Goal: Task Accomplishment & Management: Manage account settings

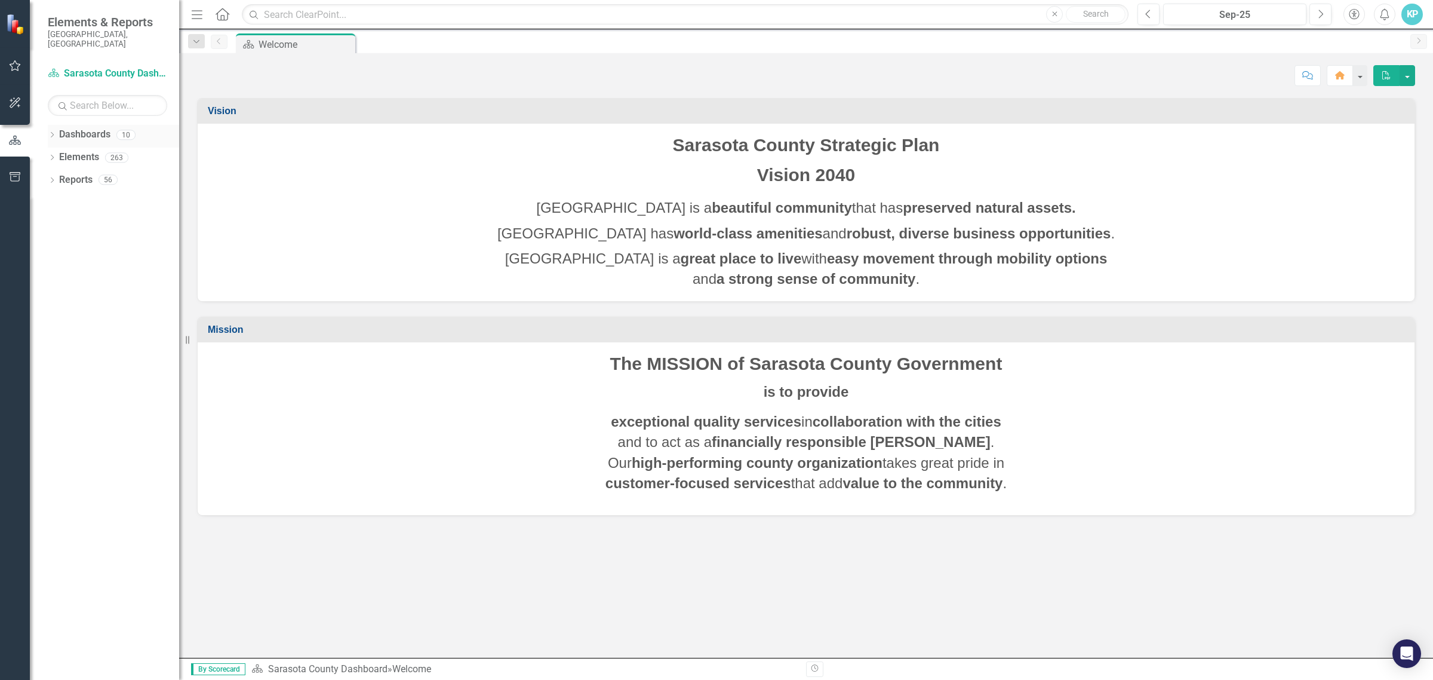
click at [52, 133] on icon "Dropdown" at bounding box center [52, 136] width 8 height 7
click at [93, 196] on link "Emergency Services" at bounding box center [122, 203] width 113 height 14
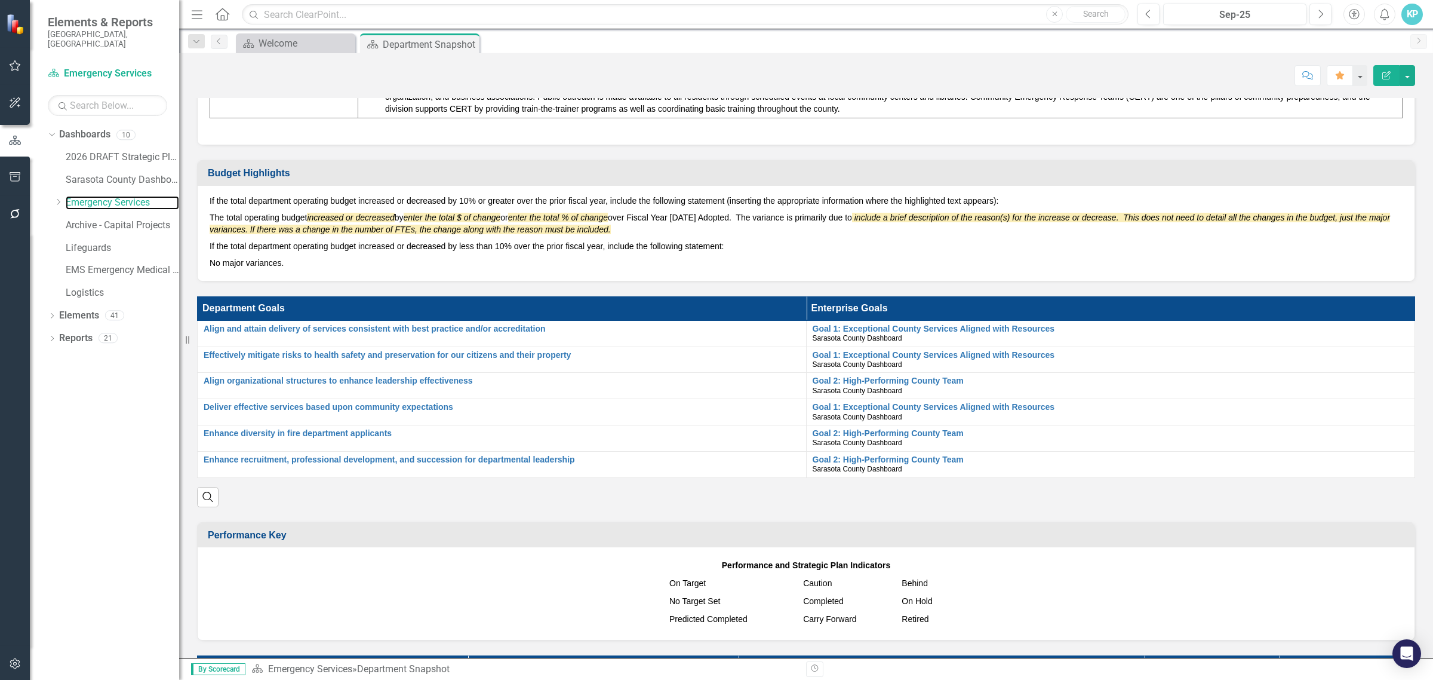
scroll to position [740, 0]
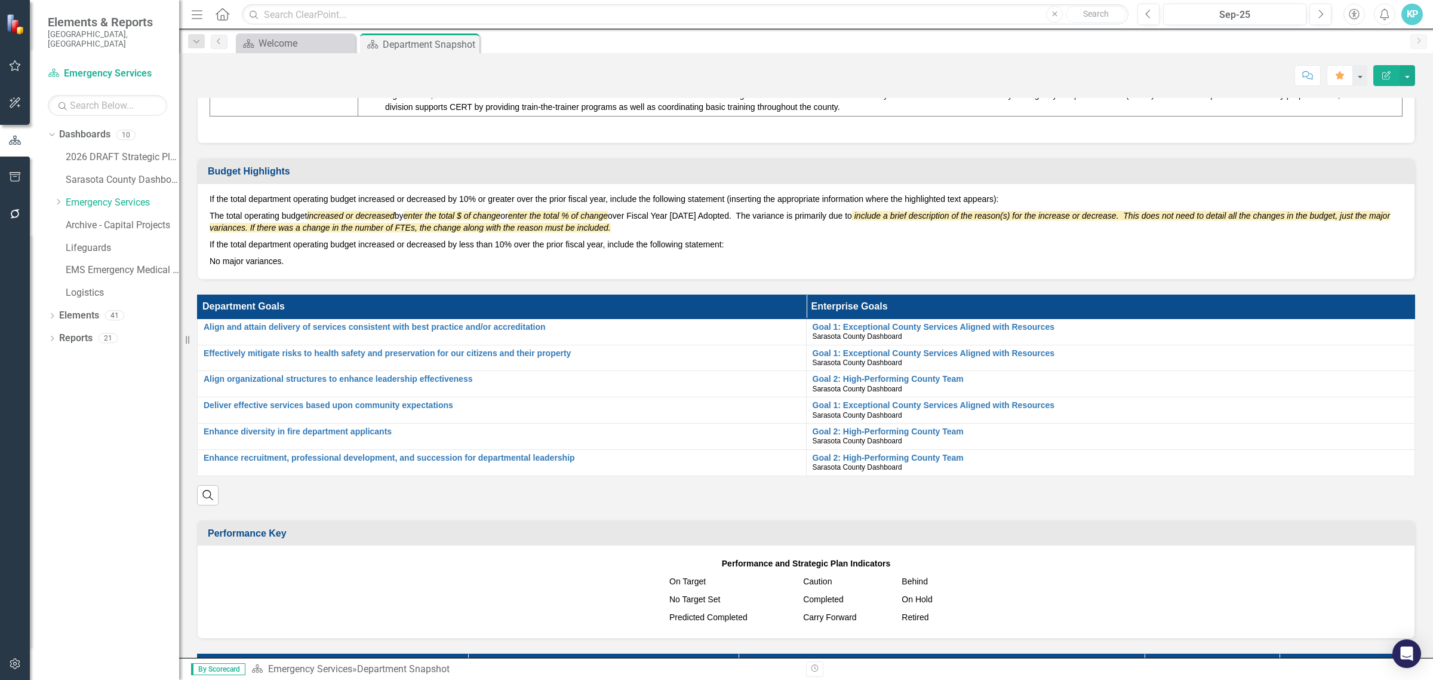
click at [1348, 177] on h3 "Budget Highlights" at bounding box center [808, 171] width 1201 height 11
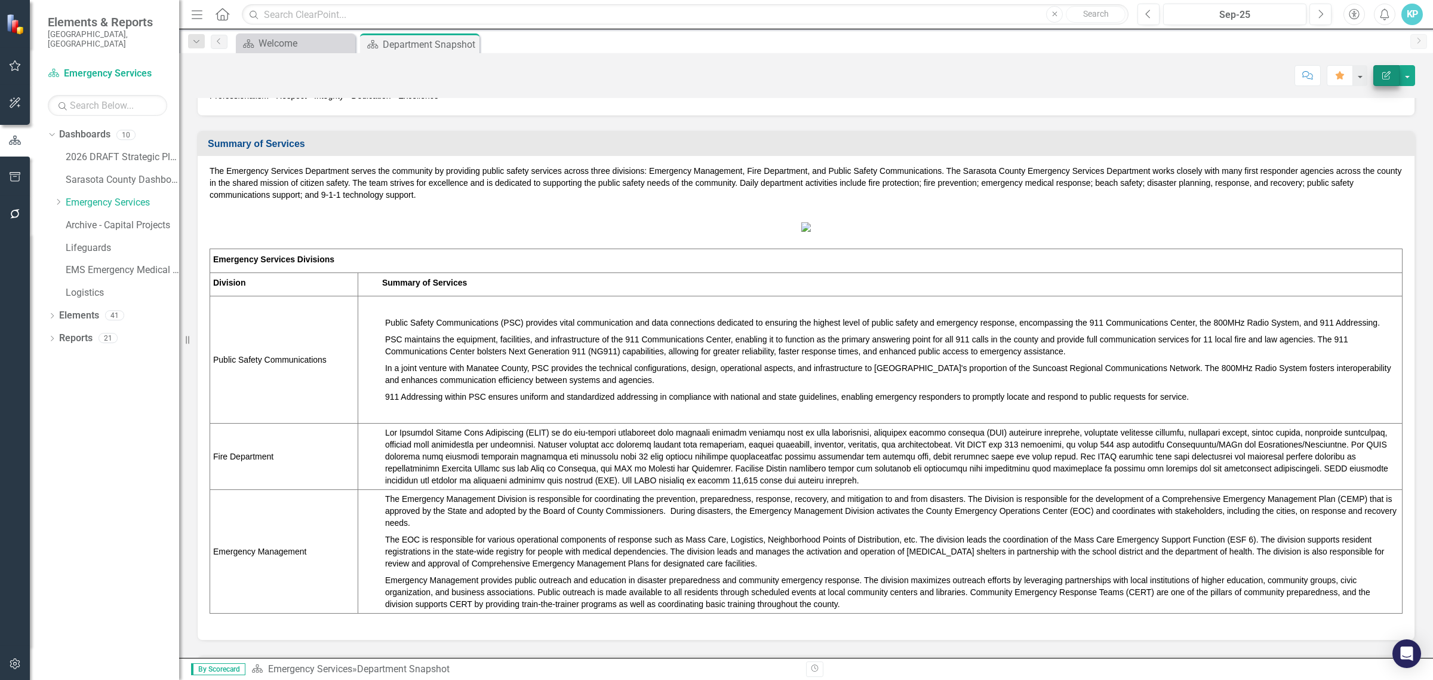
scroll to position [242, 0]
click at [1389, 78] on icon "button" at bounding box center [1386, 75] width 8 height 8
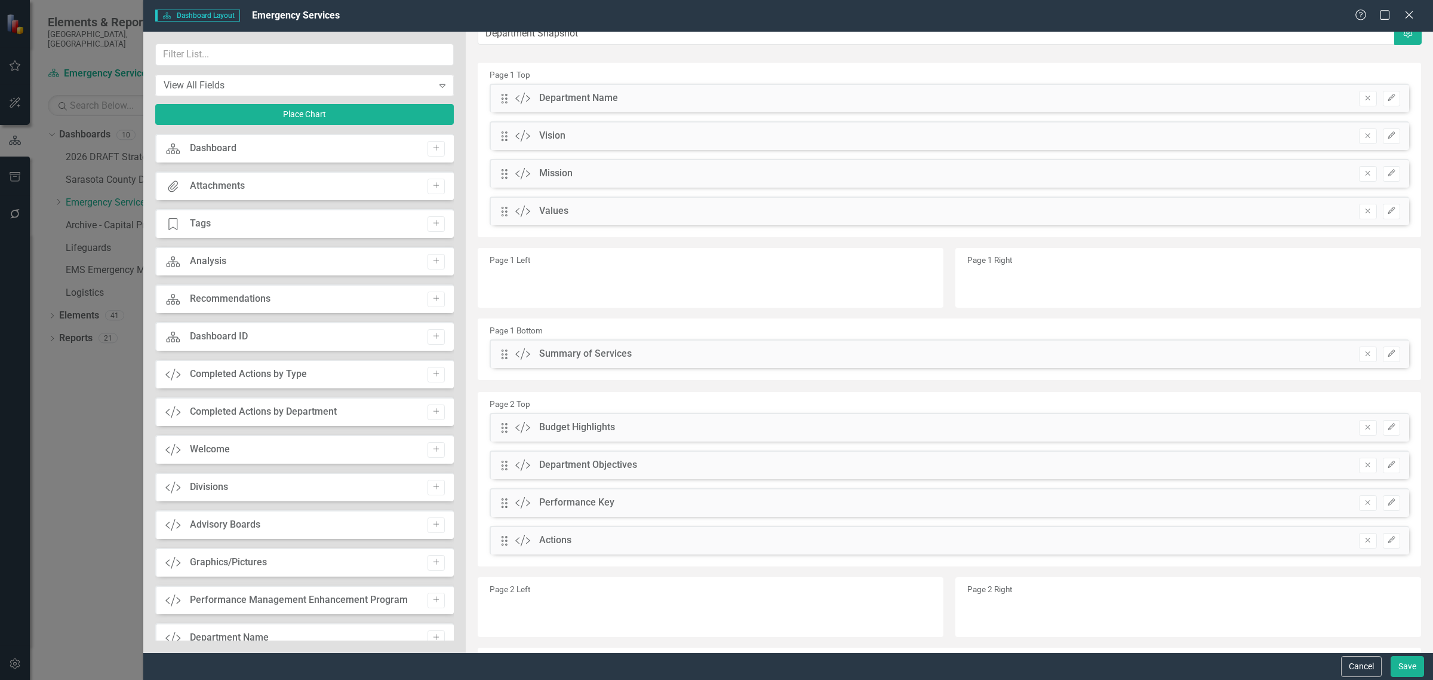
scroll to position [0, 0]
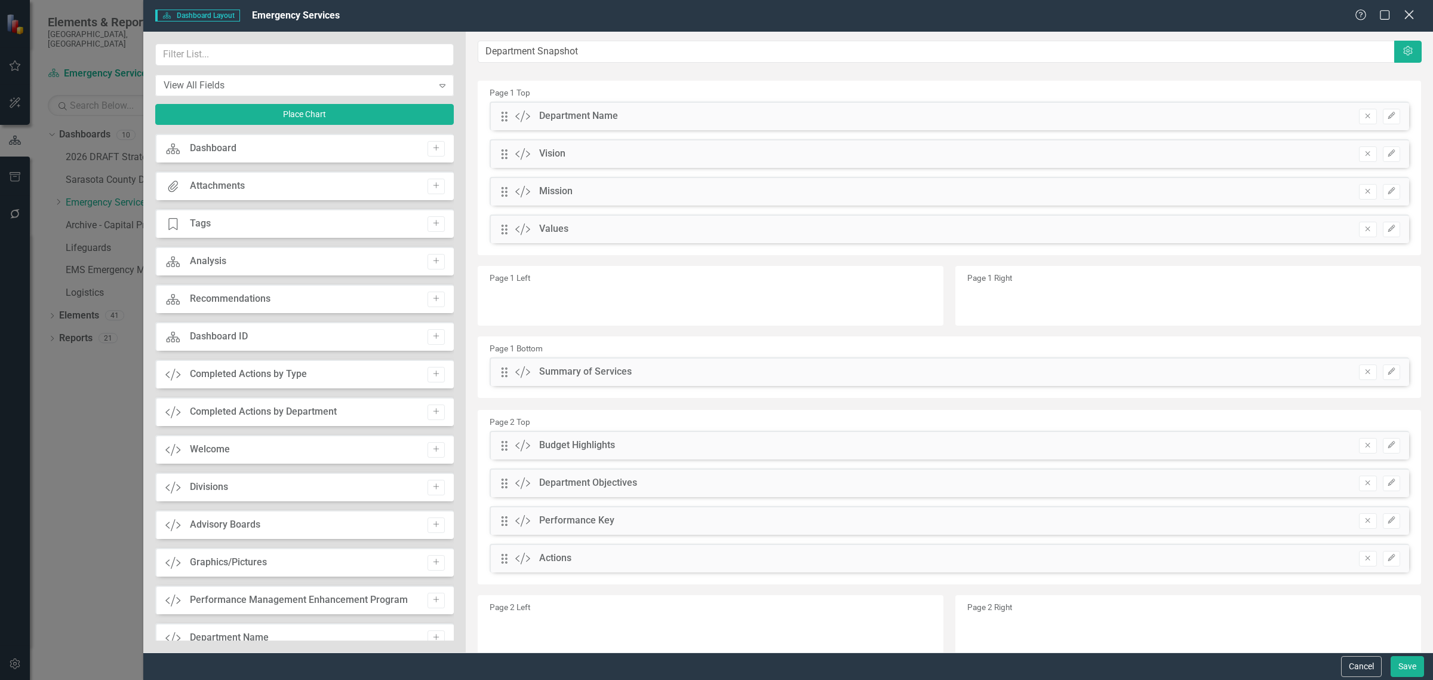
click at [1411, 19] on icon "Close" at bounding box center [1408, 14] width 15 height 11
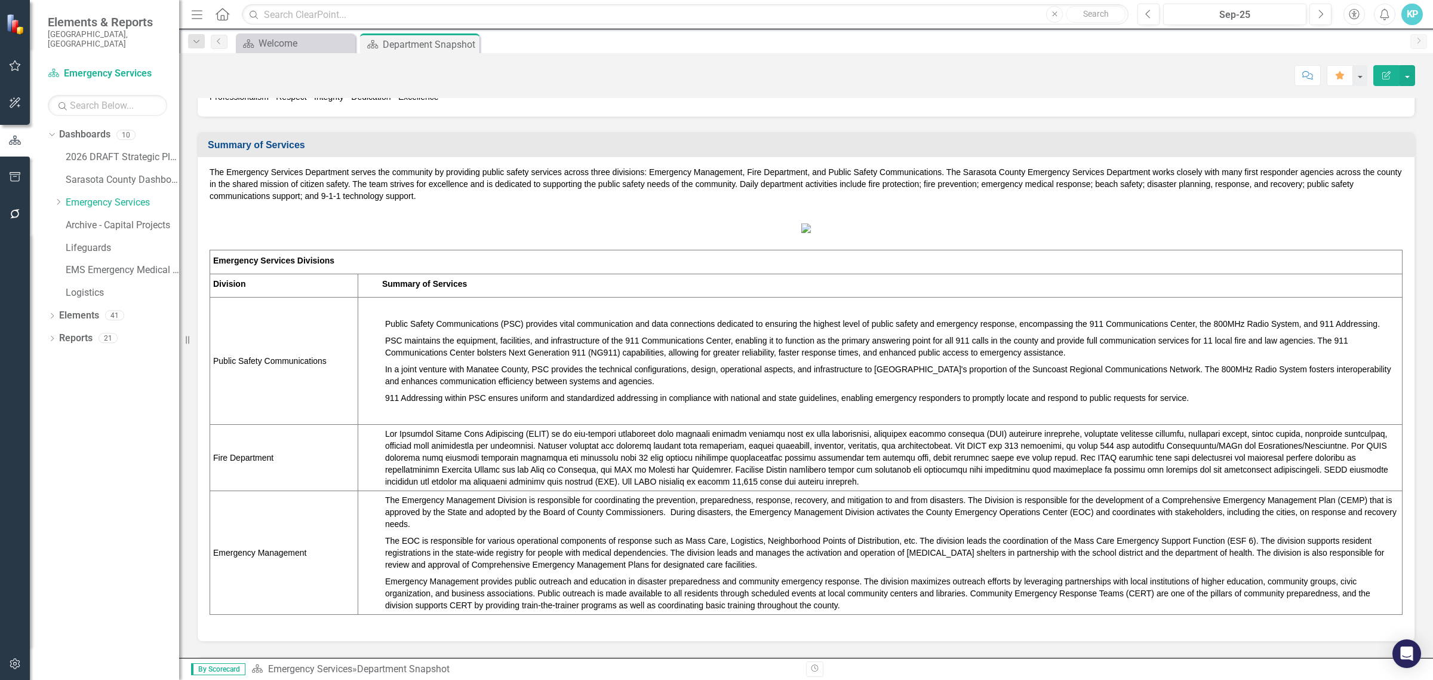
click at [532, 233] on div at bounding box center [806, 227] width 1193 height 12
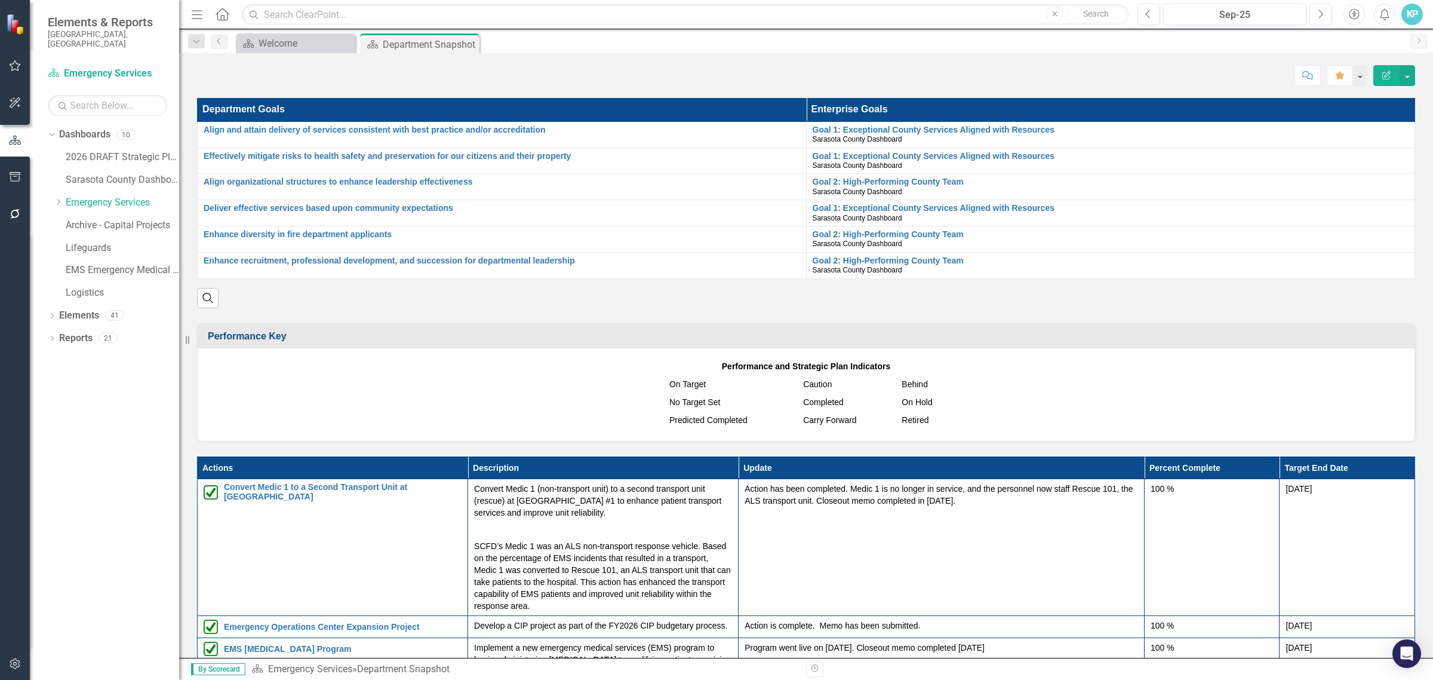
scroll to position [938, 0]
click at [308, 38] on p "The total operating budget increased or decreased by enter the total $ of chang…" at bounding box center [806, 24] width 1193 height 29
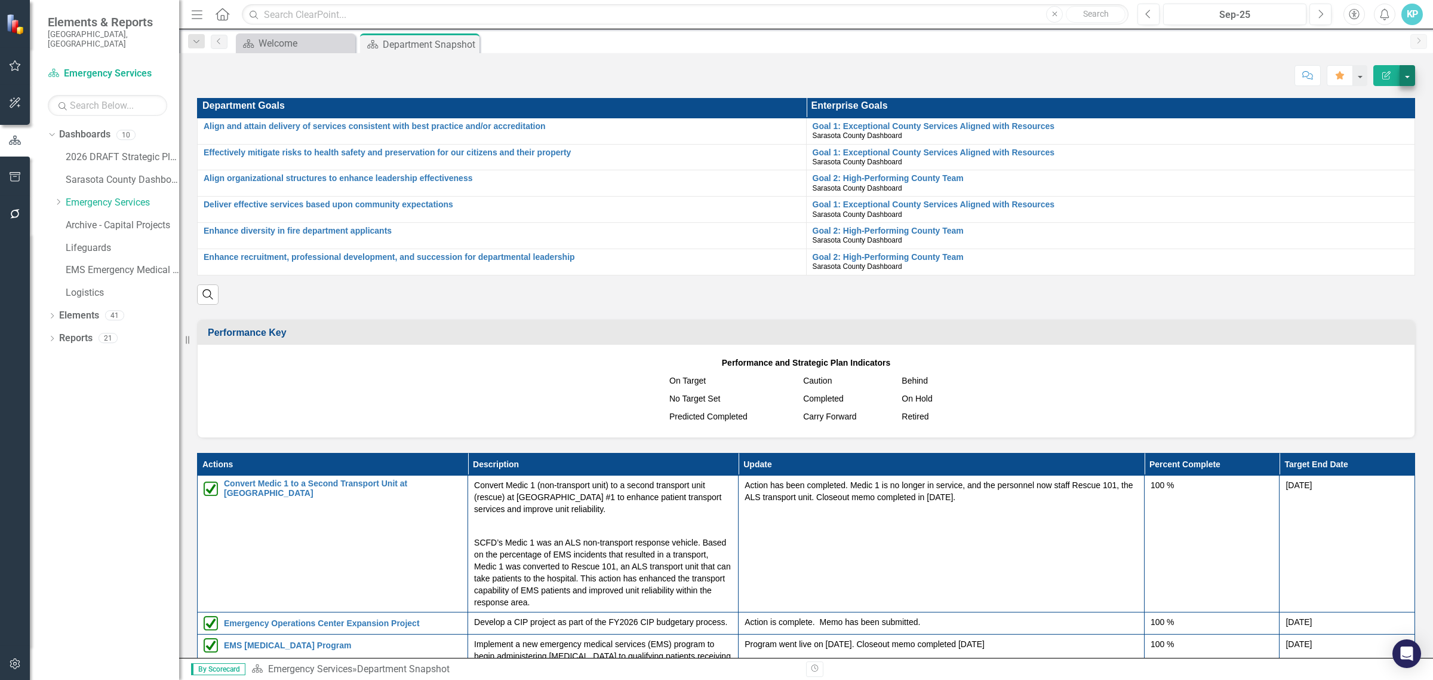
scroll to position [940, 0]
click at [1410, 79] on button "button" at bounding box center [1408, 75] width 16 height 21
click at [1394, 100] on link "Edit Edit Dashboard" at bounding box center [1366, 98] width 97 height 22
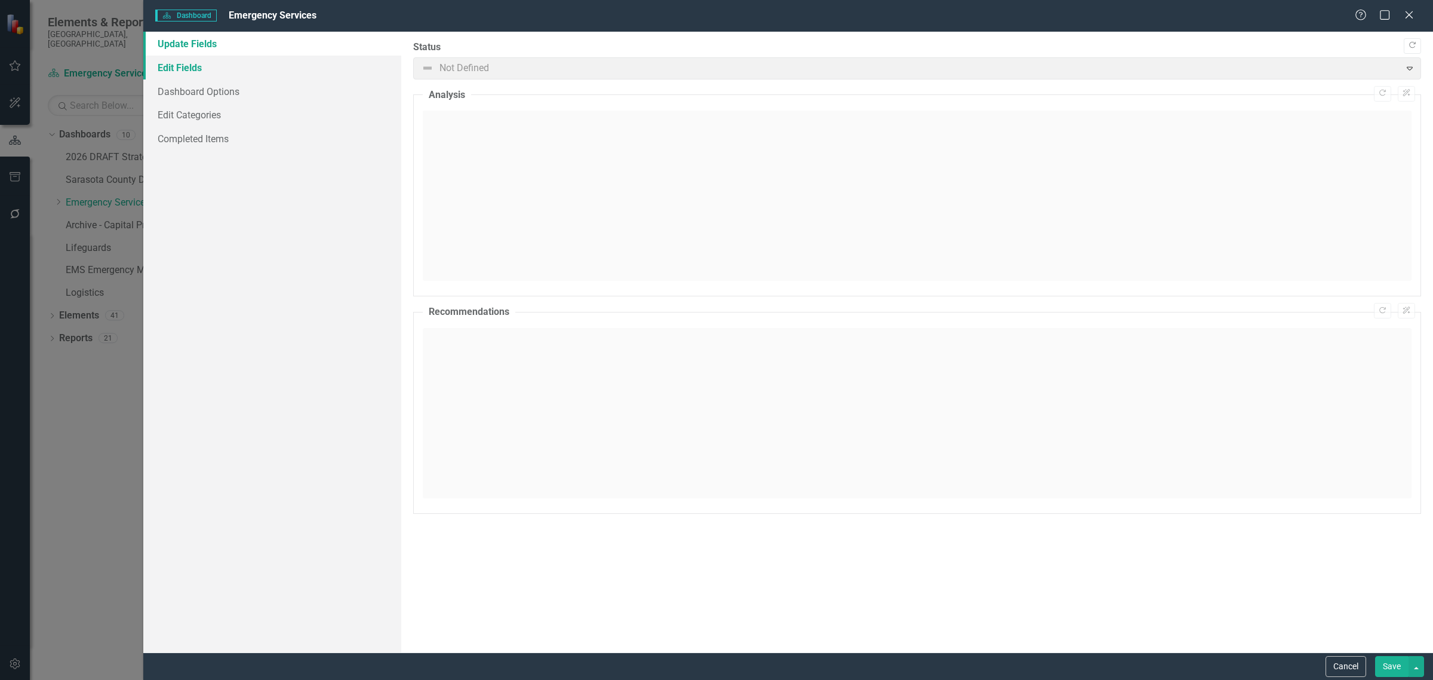
click at [183, 62] on link "Edit Fields" at bounding box center [272, 68] width 258 height 24
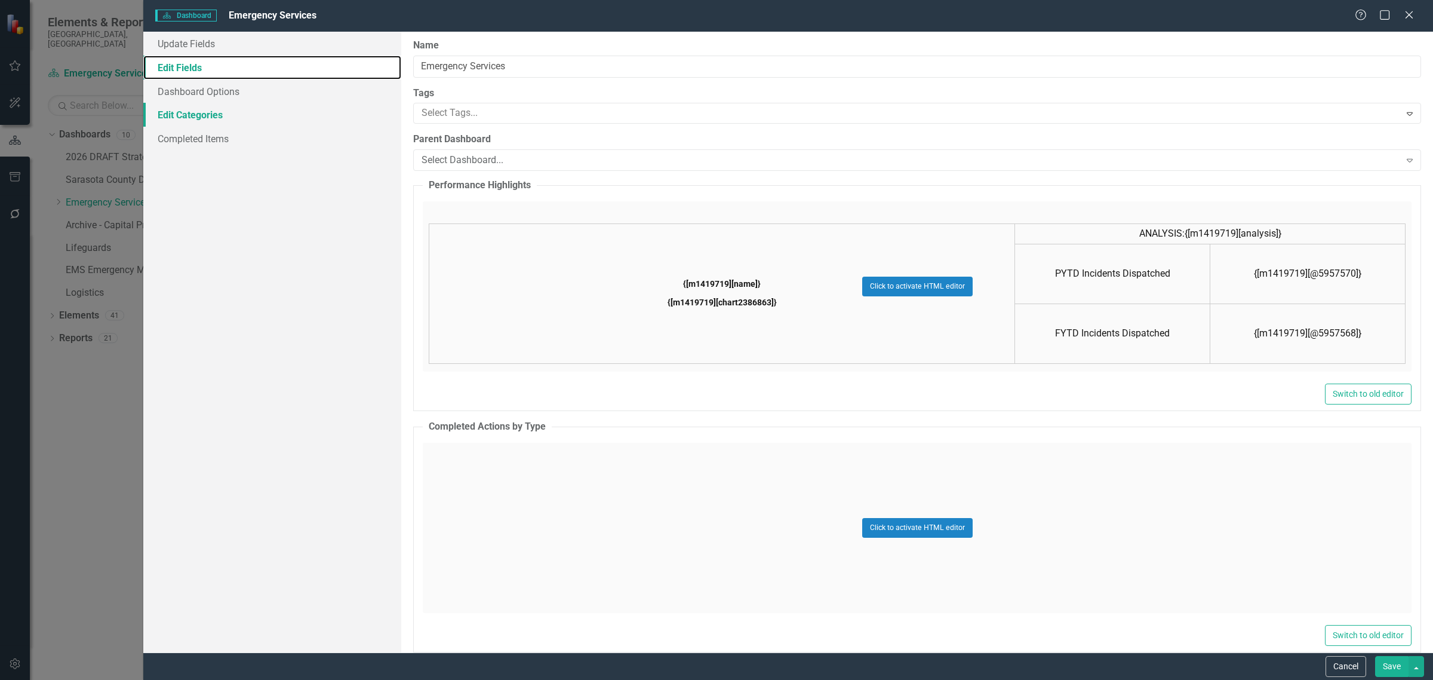
scroll to position [1, 0]
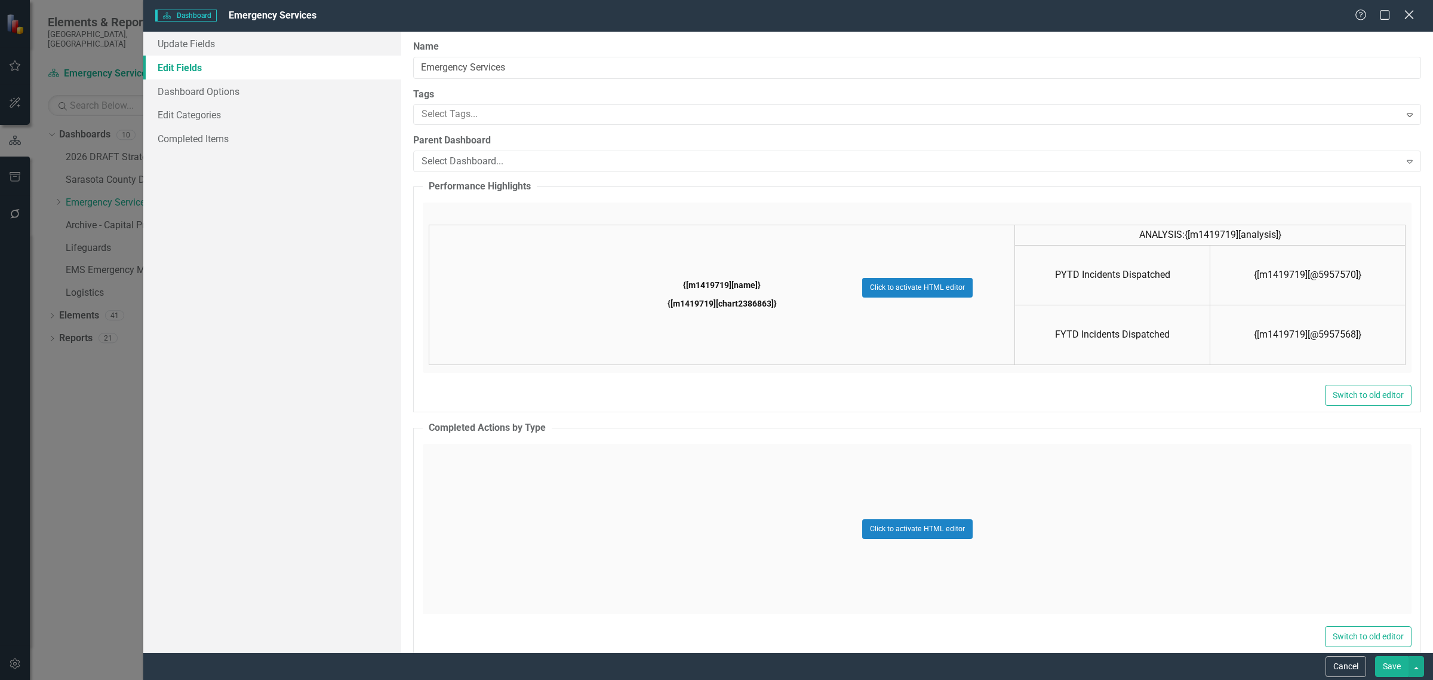
click at [1416, 16] on icon "Close" at bounding box center [1408, 14] width 15 height 11
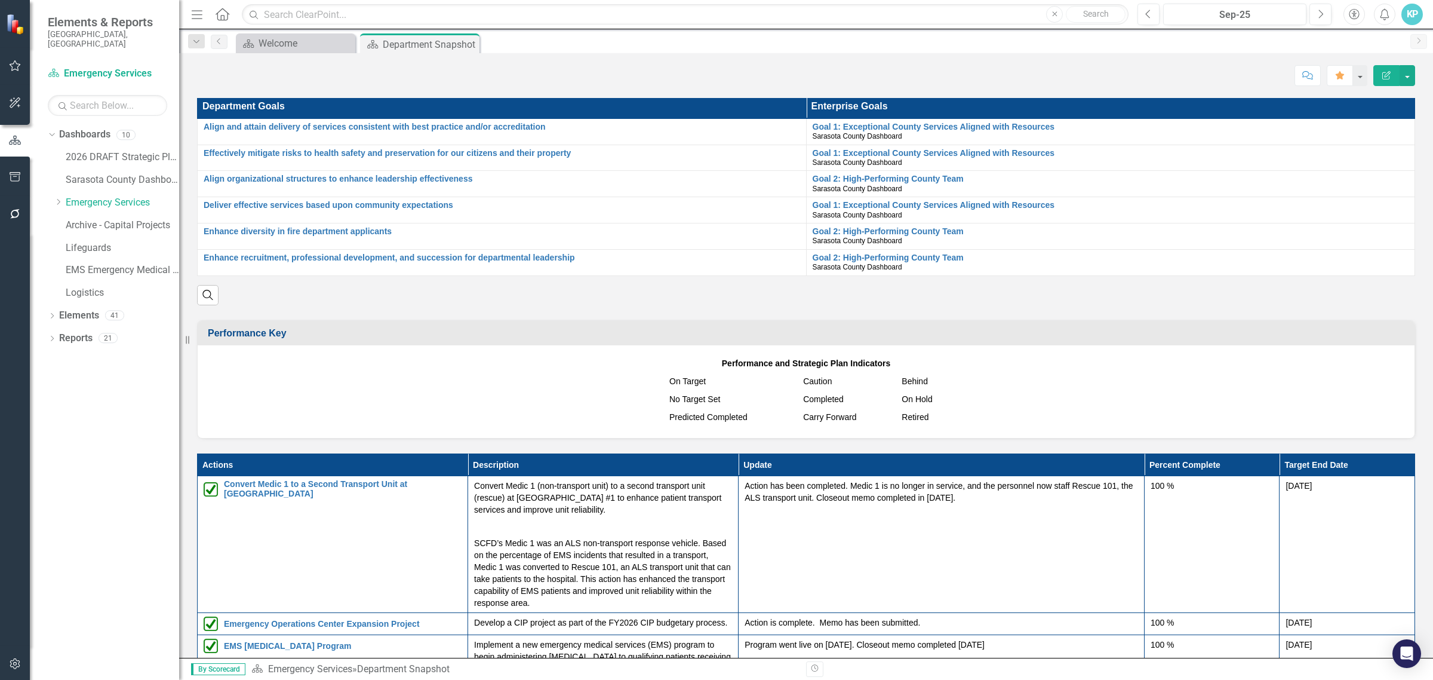
click at [520, 32] on em "include a brief description of the reason(s) for the increase or decrease. This…" at bounding box center [800, 21] width 1181 height 21
click at [526, 20] on em "enter the total % of change" at bounding box center [558, 16] width 100 height 10
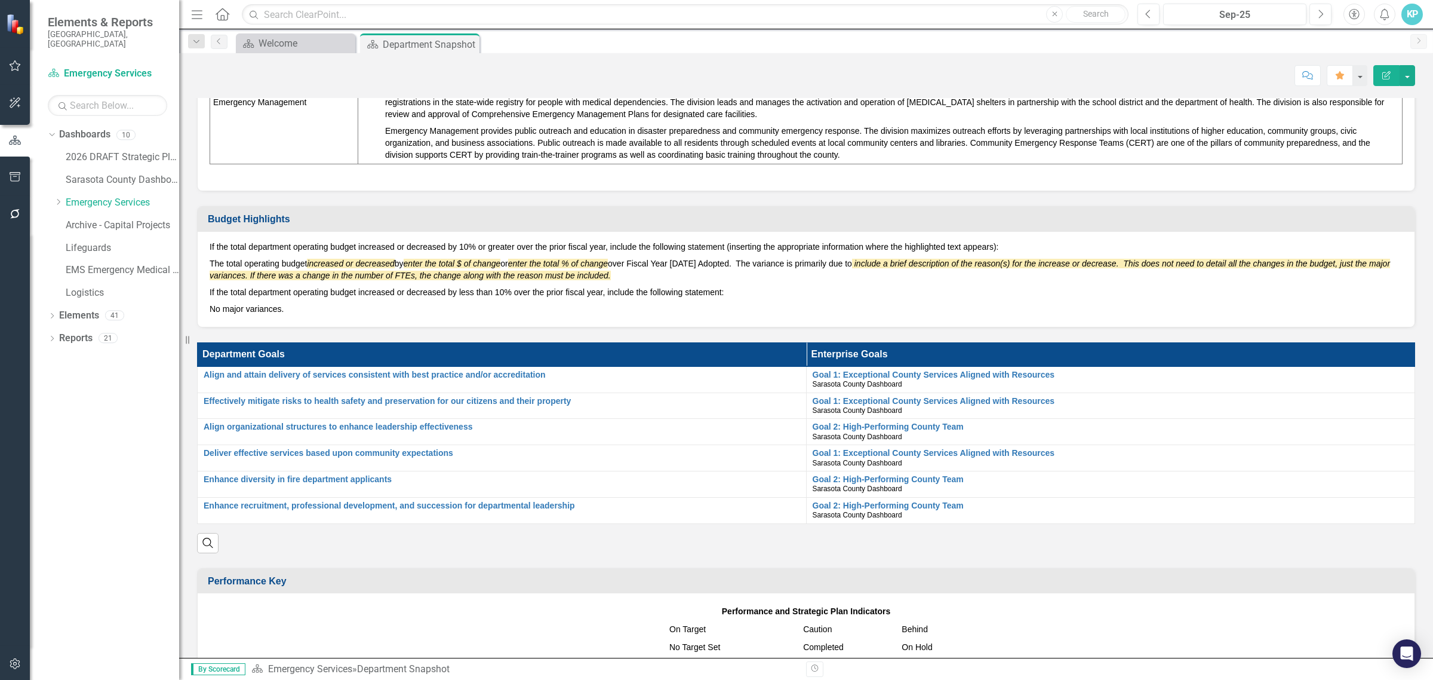
scroll to position [691, 0]
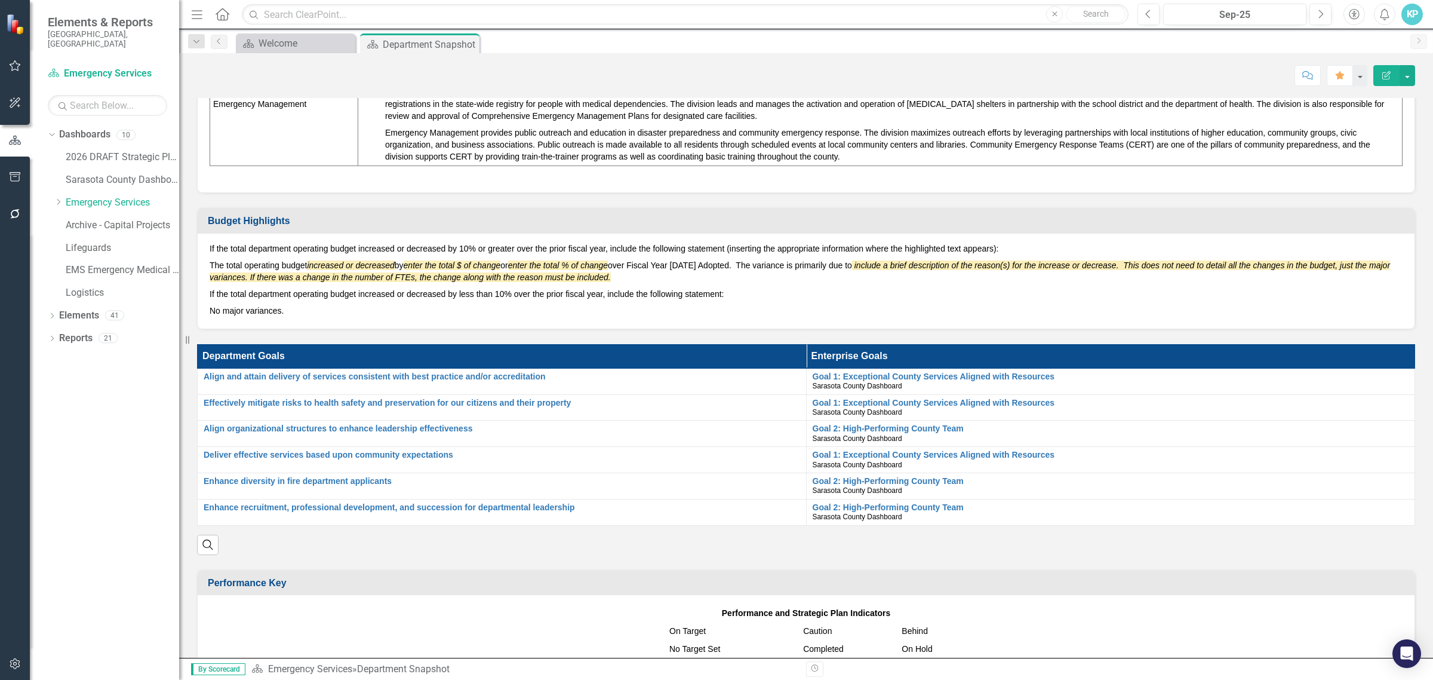
click at [526, 285] on p "The total operating budget increased or decreased by enter the total $ of chang…" at bounding box center [806, 271] width 1193 height 29
click at [1409, 75] on button "button" at bounding box center [1408, 75] width 16 height 21
click at [1372, 99] on link "Edit Edit Dashboard" at bounding box center [1366, 98] width 97 height 22
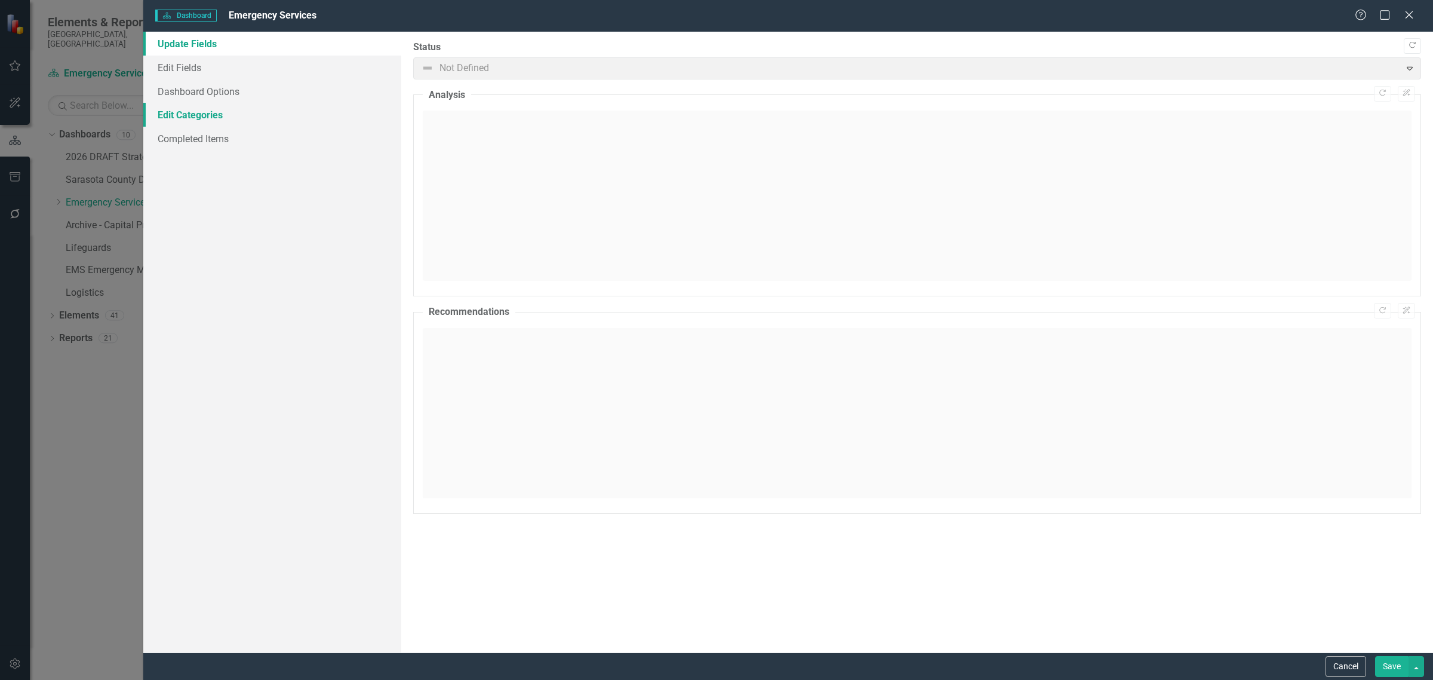
click at [198, 116] on link "Edit Categories" at bounding box center [272, 115] width 258 height 24
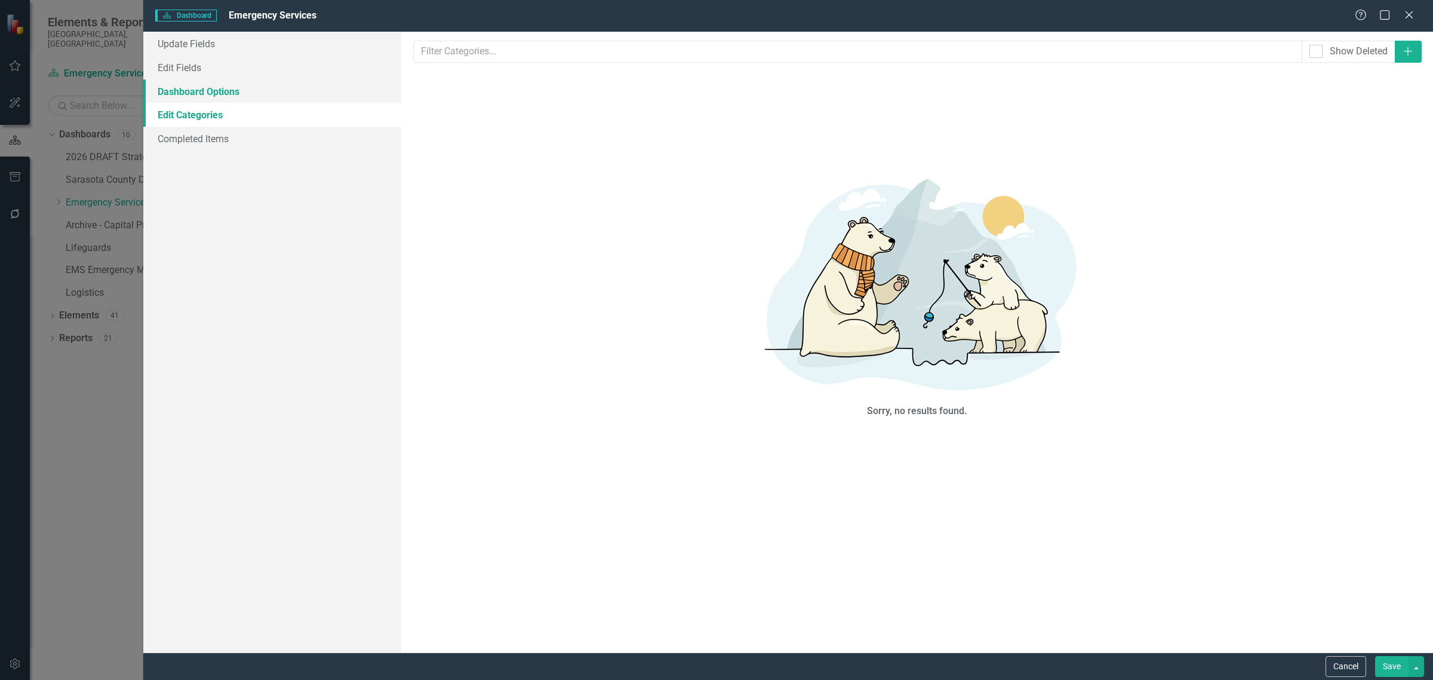
click at [186, 94] on link "Dashboard Options" at bounding box center [272, 91] width 258 height 24
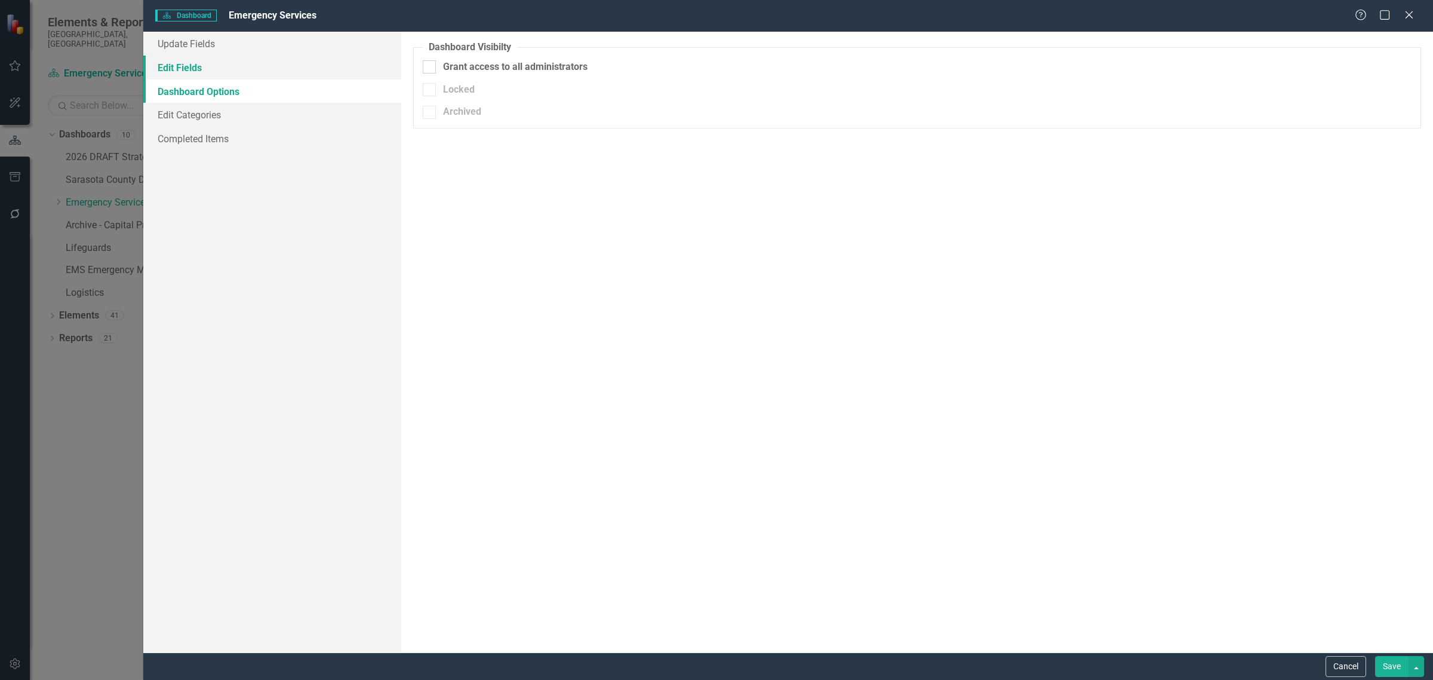
click at [183, 70] on link "Edit Fields" at bounding box center [272, 68] width 258 height 24
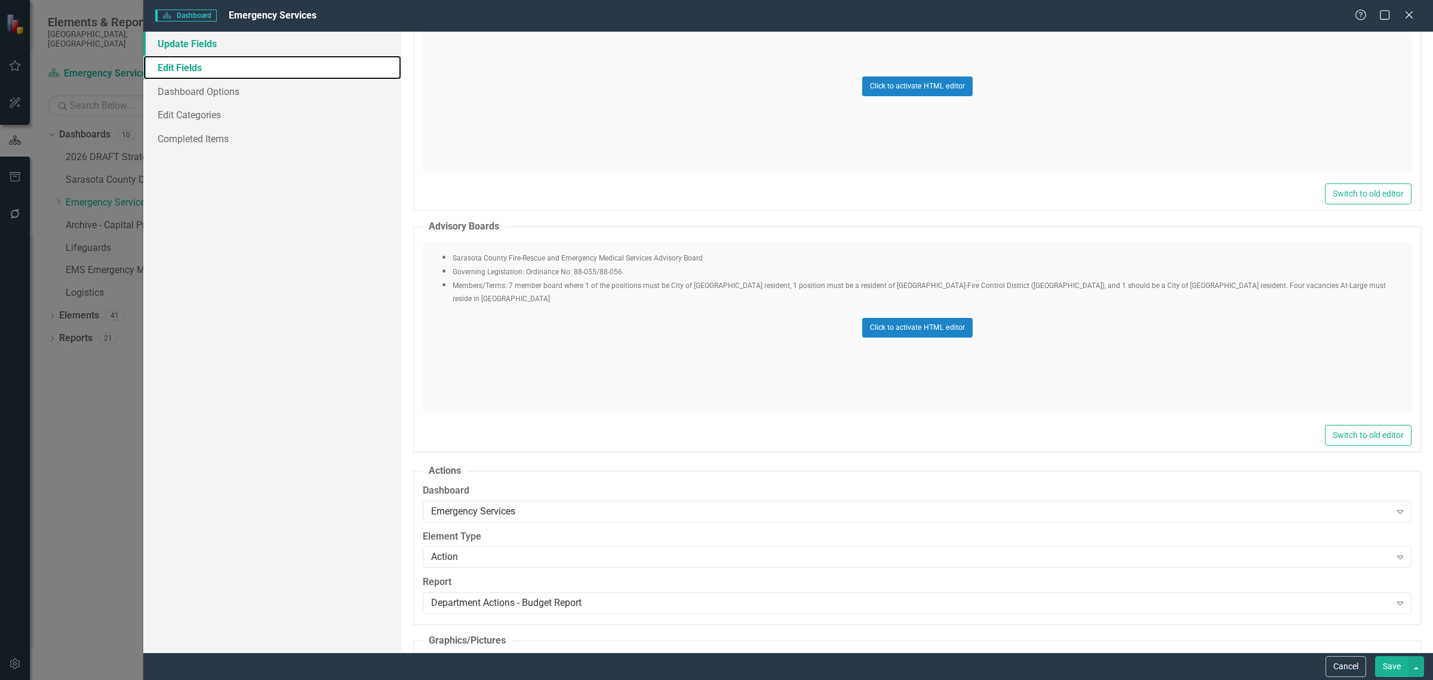
scroll to position [2544, 0]
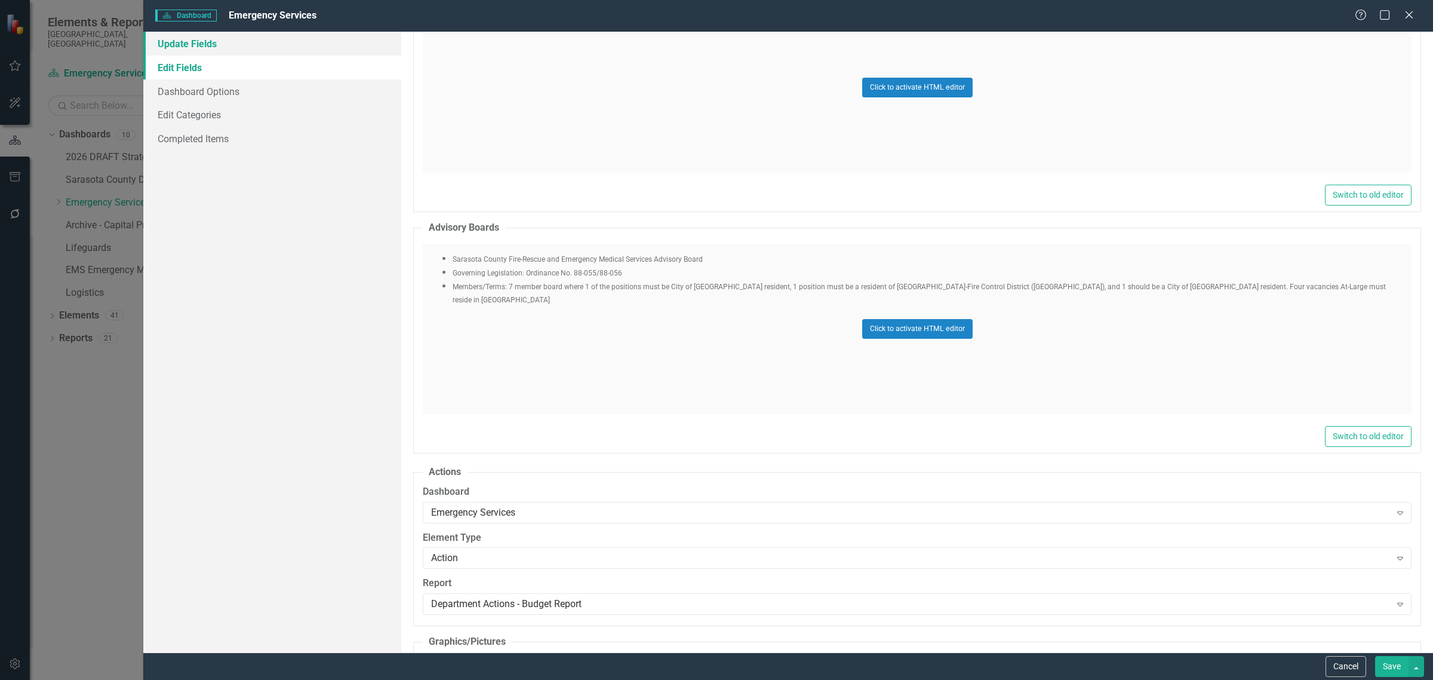
click at [184, 44] on link "Update Fields" at bounding box center [272, 44] width 258 height 24
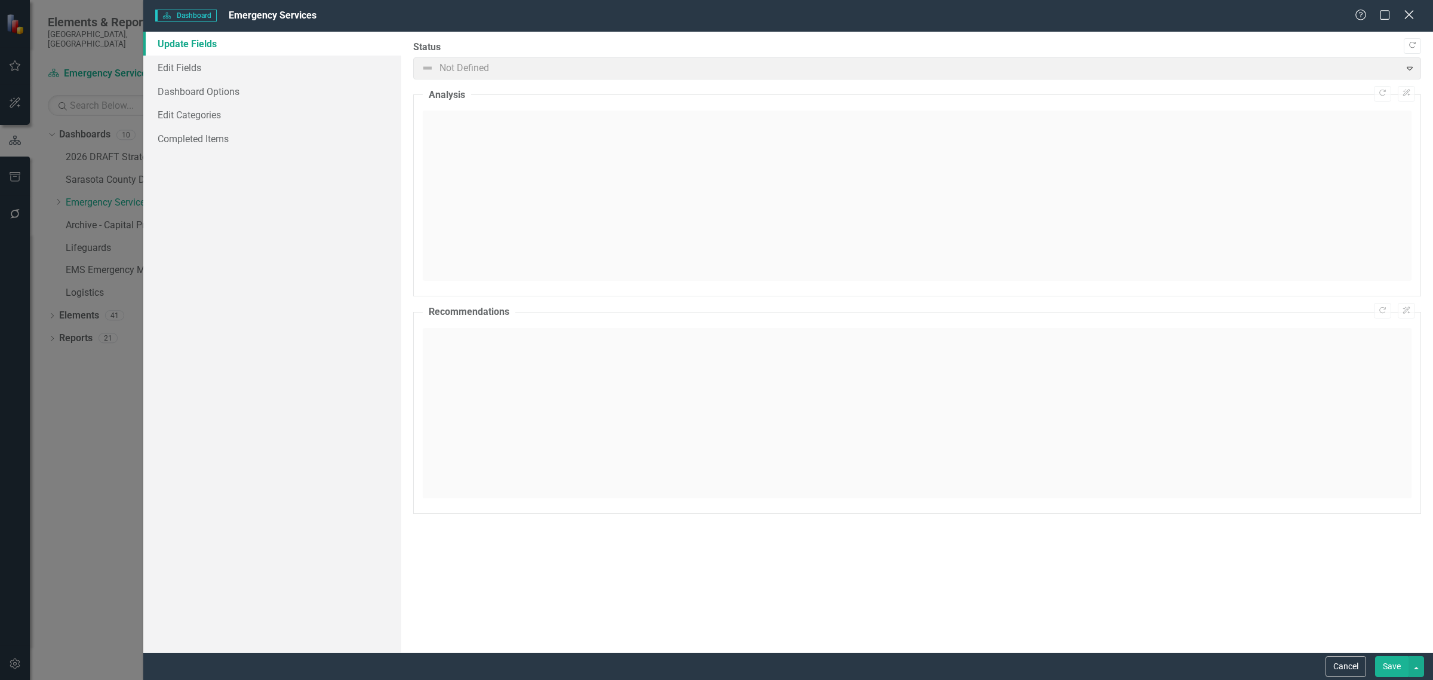
click at [1409, 19] on icon "Close" at bounding box center [1408, 14] width 15 height 11
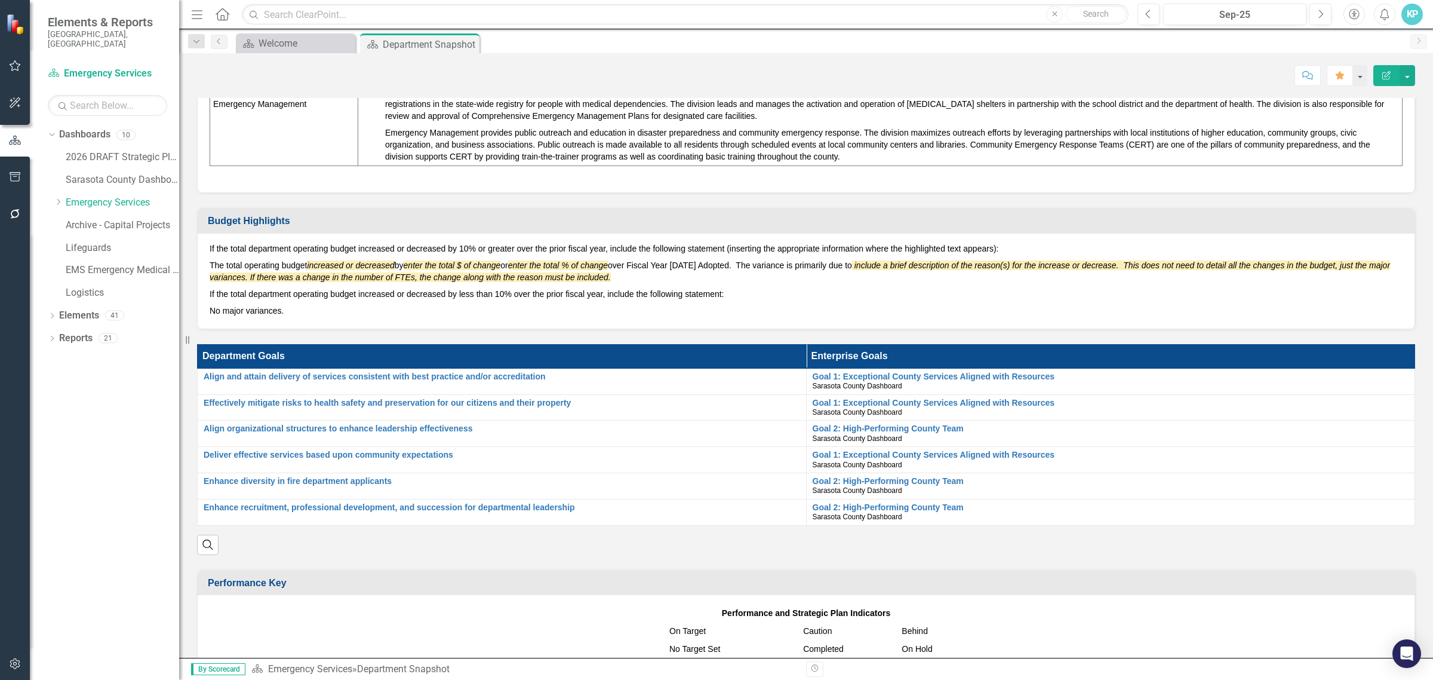
click at [1251, 329] on div "Budget Highlights If the total department operating budget increased or decreas…" at bounding box center [806, 261] width 1236 height 136
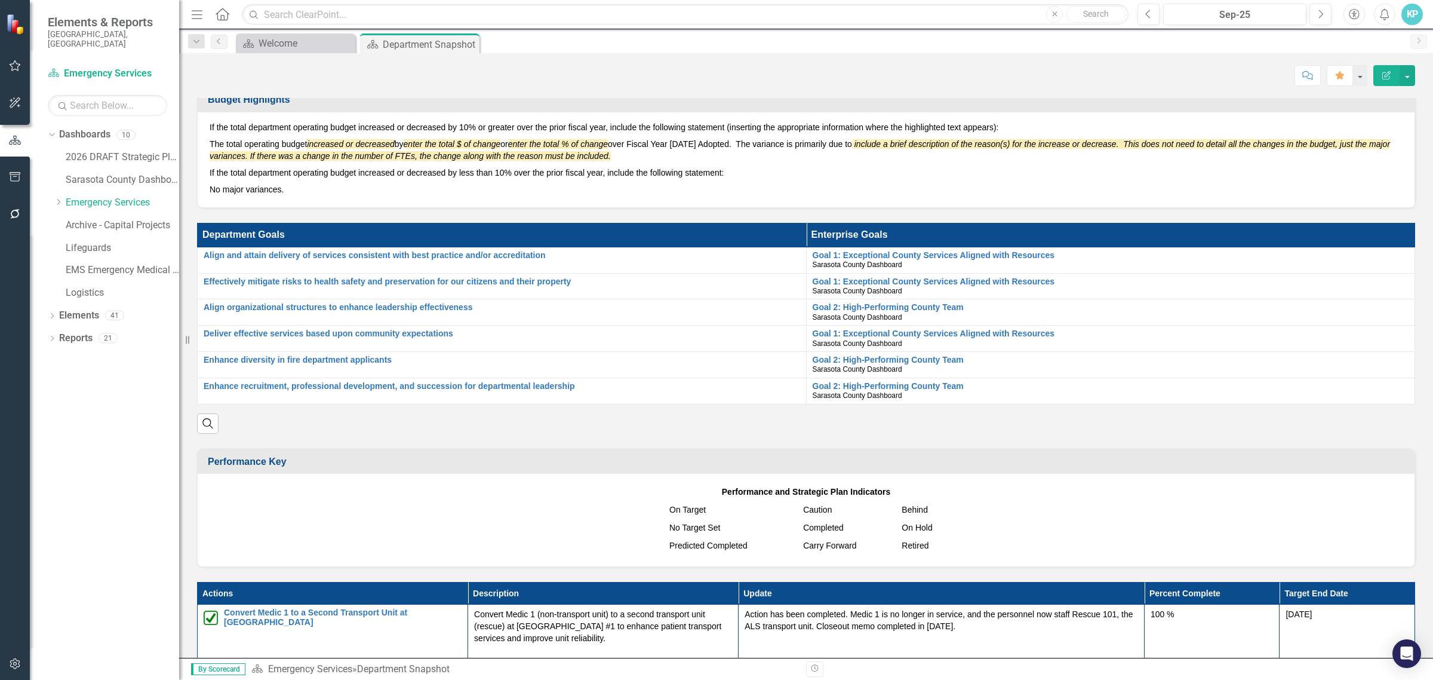
click at [473, 149] on em "total $ of change" at bounding box center [470, 144] width 62 height 10
click at [473, 148] on em "total $ of change" at bounding box center [470, 144] width 62 height 10
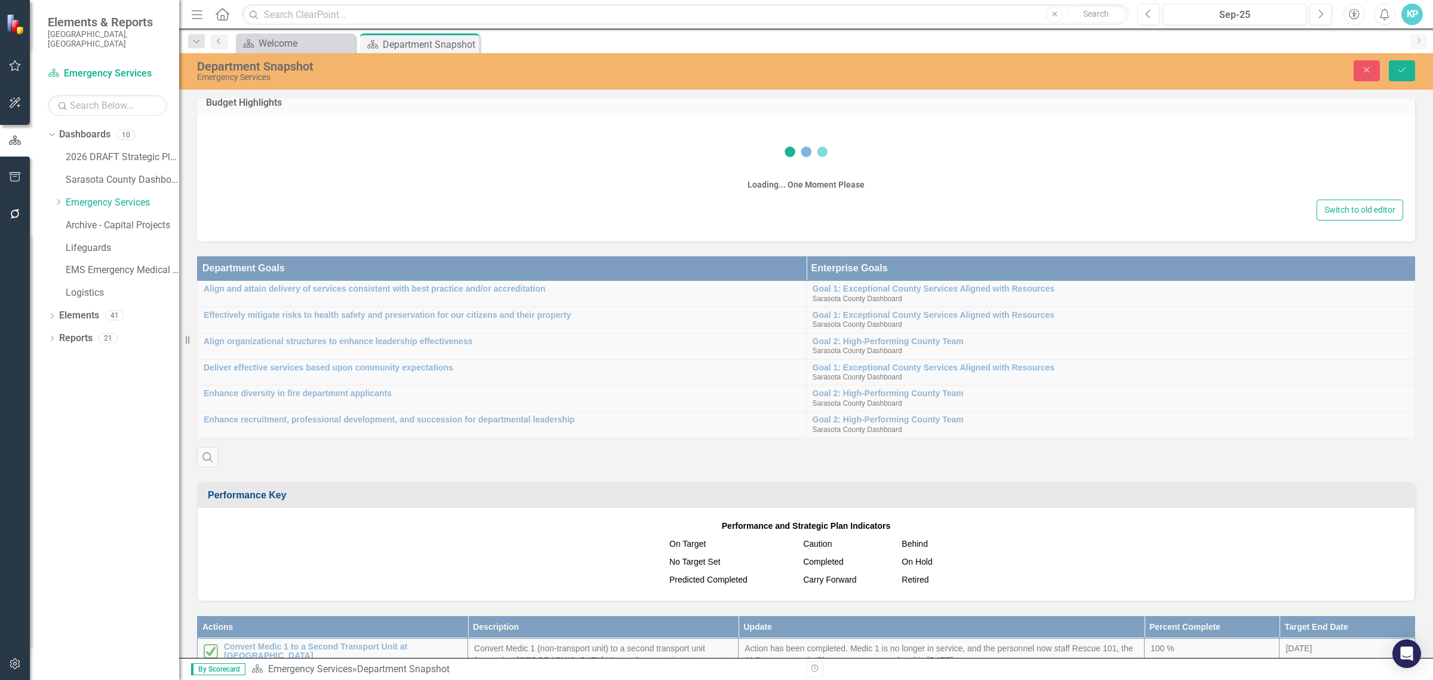
scroll to position [813, 0]
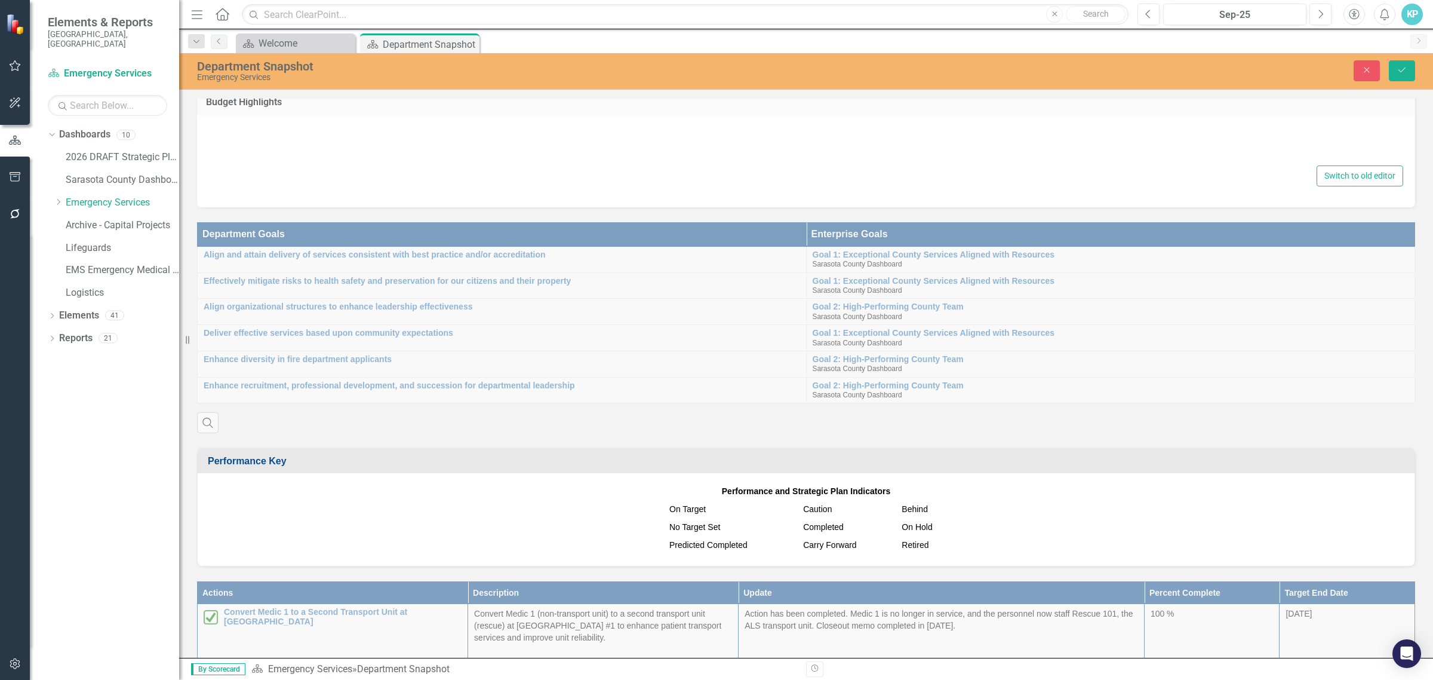
type textarea "<p>If the total department operating budget increased or decreased by 10% or gr…"
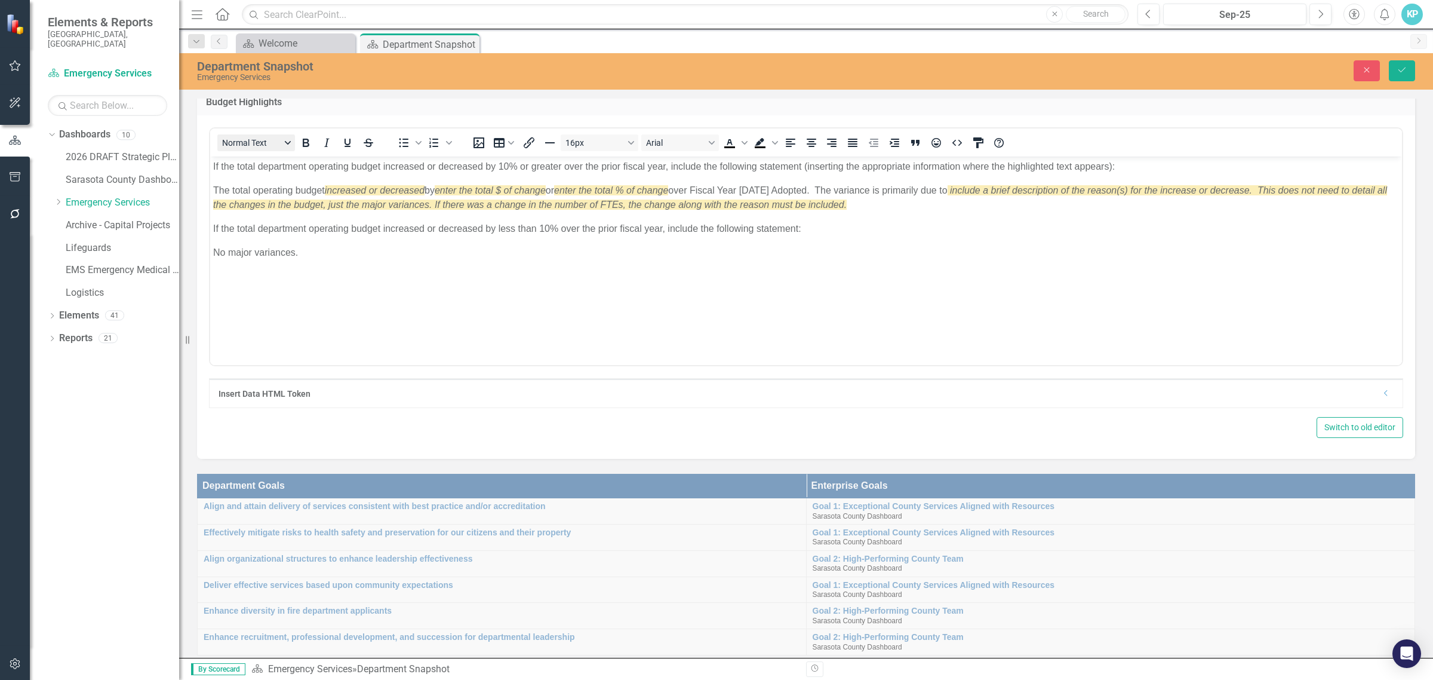
scroll to position [0, 0]
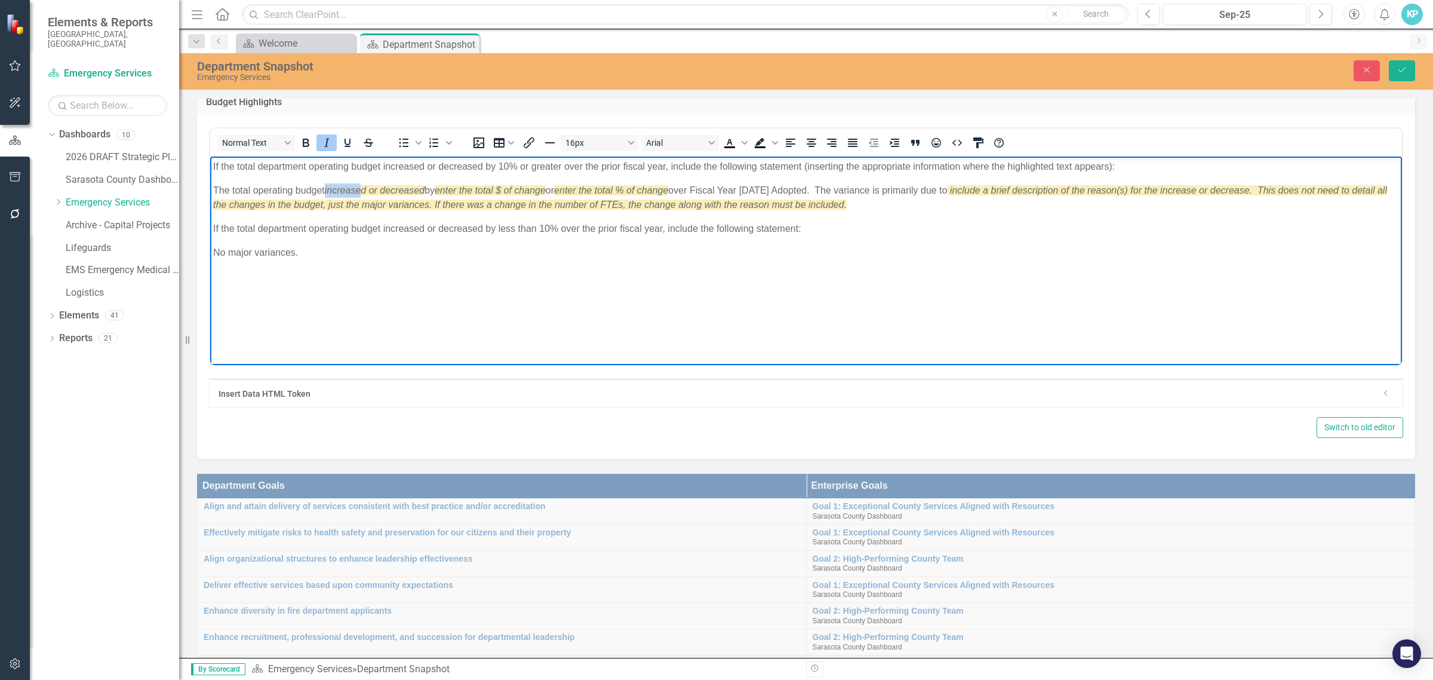
drag, startPoint x: 327, startPoint y: 191, endPoint x: 361, endPoint y: 190, distance: 34.1
click at [361, 190] on em "increased or decreased" at bounding box center [375, 190] width 100 height 10
click at [375, 190] on em "increased or decreased" at bounding box center [375, 190] width 100 height 10
drag, startPoint x: 371, startPoint y: 191, endPoint x: 427, endPoint y: 189, distance: 55.6
click at [427, 189] on p "The total operating budget increased or decreased by enter the total $ of chang…" at bounding box center [806, 197] width 1186 height 29
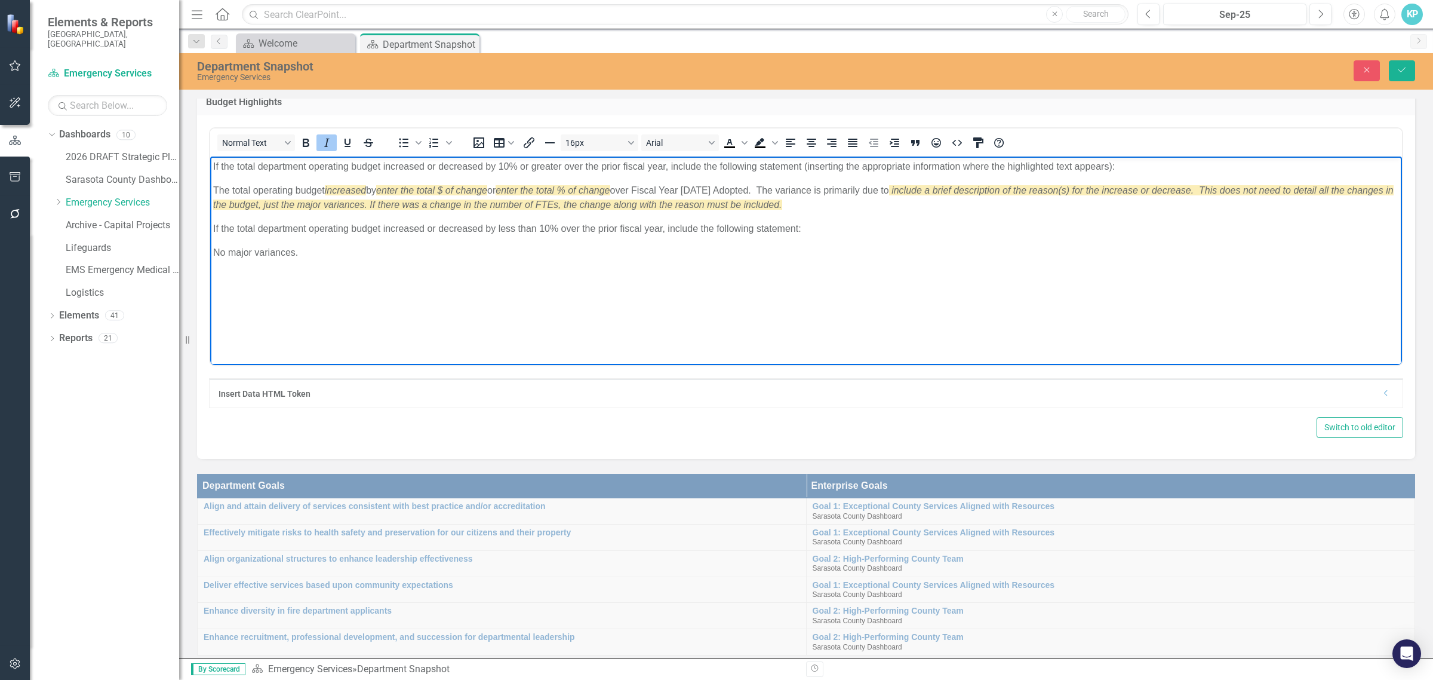
drag, startPoint x: 389, startPoint y: 190, endPoint x: 509, endPoint y: 188, distance: 120.0
click at [509, 188] on p "The total operating budget increased by enter the total $ of change or enter th…" at bounding box center [806, 197] width 1186 height 29
drag, startPoint x: 391, startPoint y: 190, endPoint x: 503, endPoint y: 188, distance: 112.3
click at [493, 188] on em "enter the total % of change" at bounding box center [436, 190] width 114 height 10
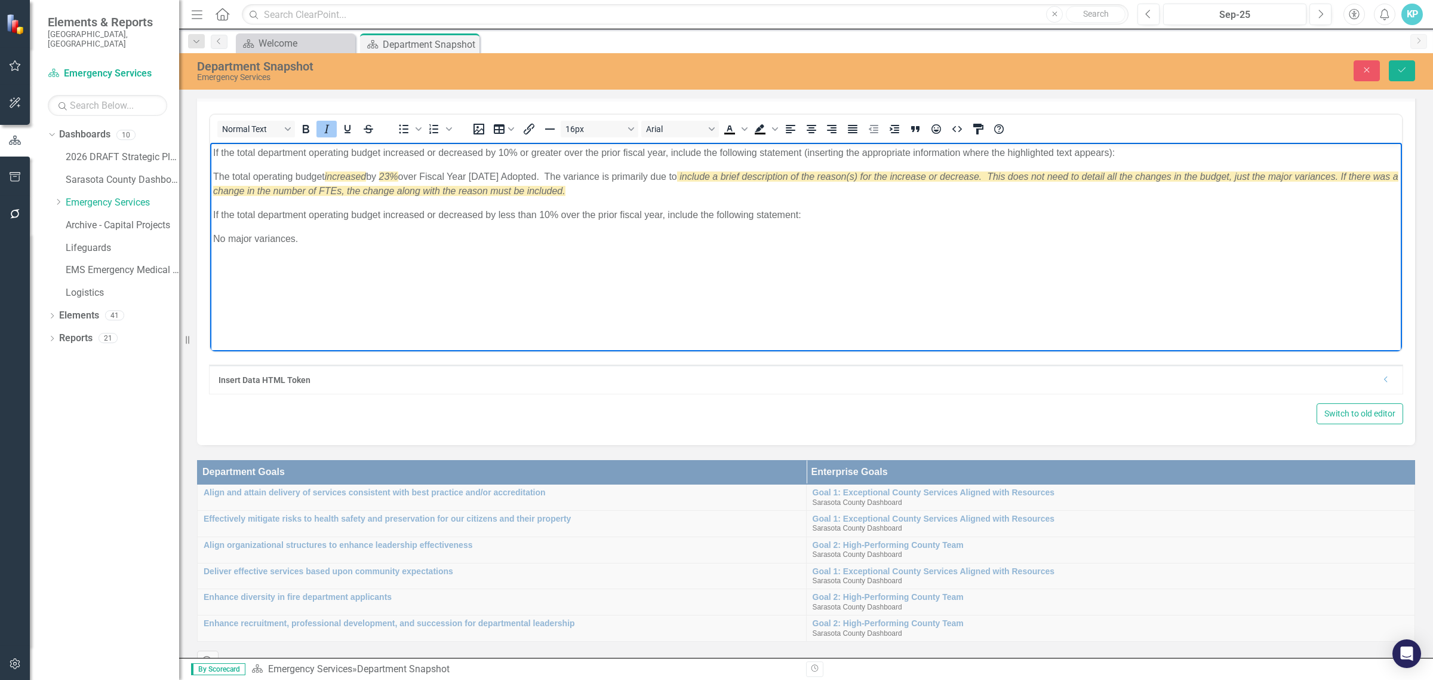
scroll to position [828, 0]
drag, startPoint x: 683, startPoint y: 174, endPoint x: 693, endPoint y: 174, distance: 9.6
click at [699, 174] on em "include a brief description of the reason(s) for the increase or decrease. This…" at bounding box center [805, 182] width 1185 height 24
click at [683, 175] on span "include a brief description of the reason(s) for the increase or decrease. This…" at bounding box center [805, 182] width 1185 height 24
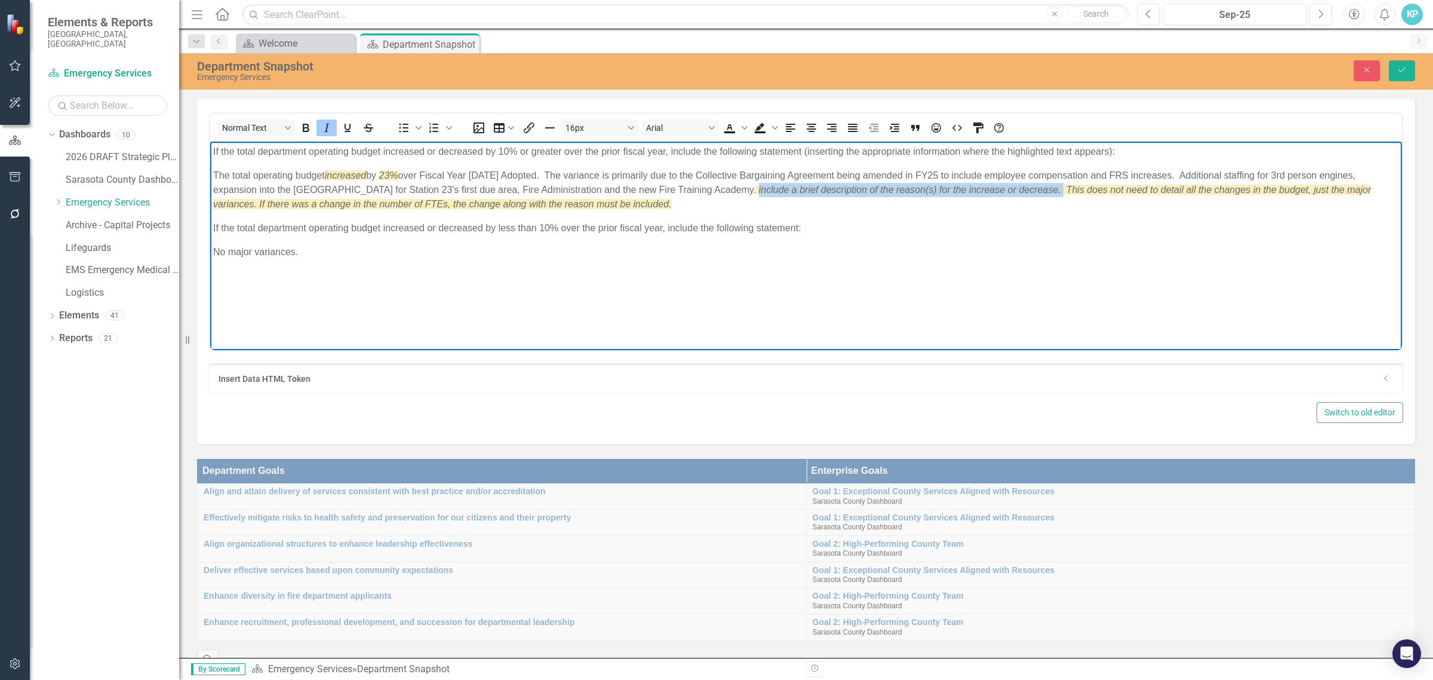
drag, startPoint x: 746, startPoint y: 189, endPoint x: 1052, endPoint y: 186, distance: 305.7
click at [1052, 186] on em "include a brief description of the reason(s) for the increase or decrease. This…" at bounding box center [792, 197] width 1158 height 24
drag, startPoint x: 749, startPoint y: 189, endPoint x: 1097, endPoint y: 183, distance: 348.2
click at [1097, 183] on p "The total operating budget increased by 23% over Fiscal Year [DATE] Adopted. Th…" at bounding box center [806, 189] width 1186 height 43
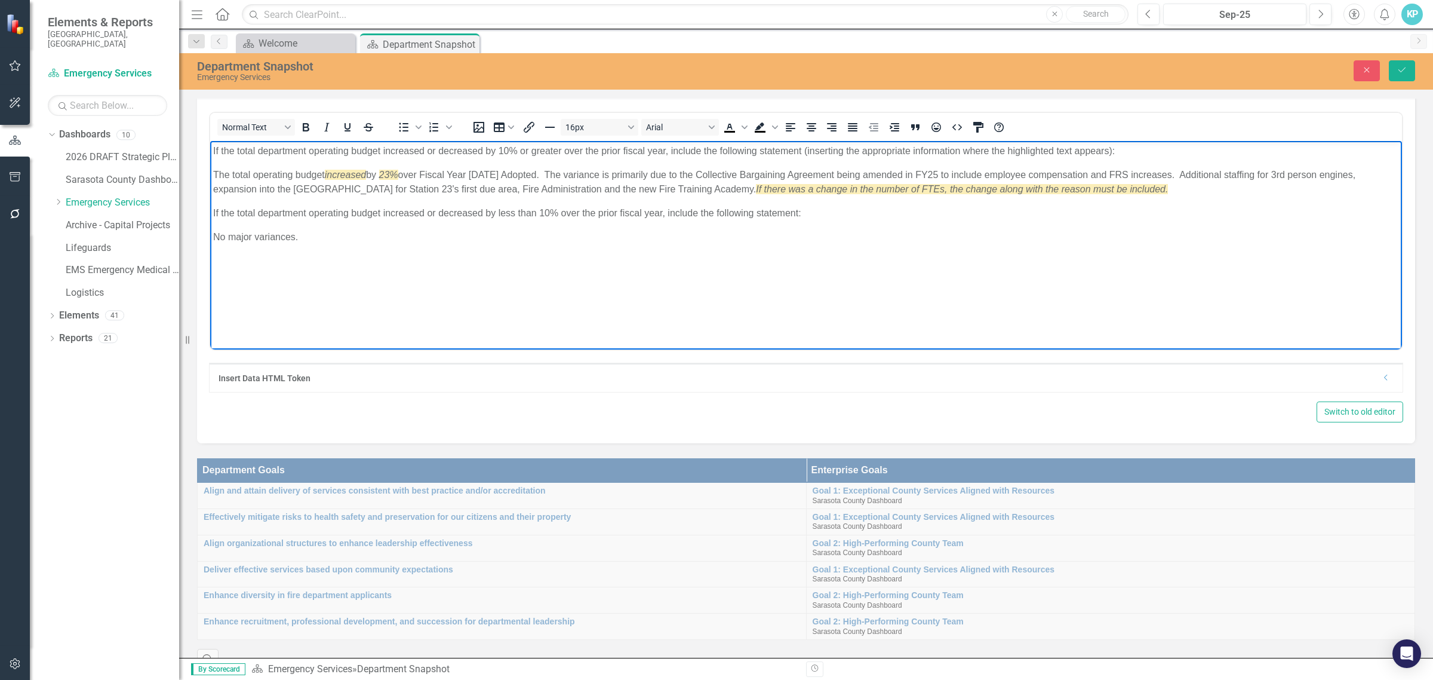
scroll to position [831, 0]
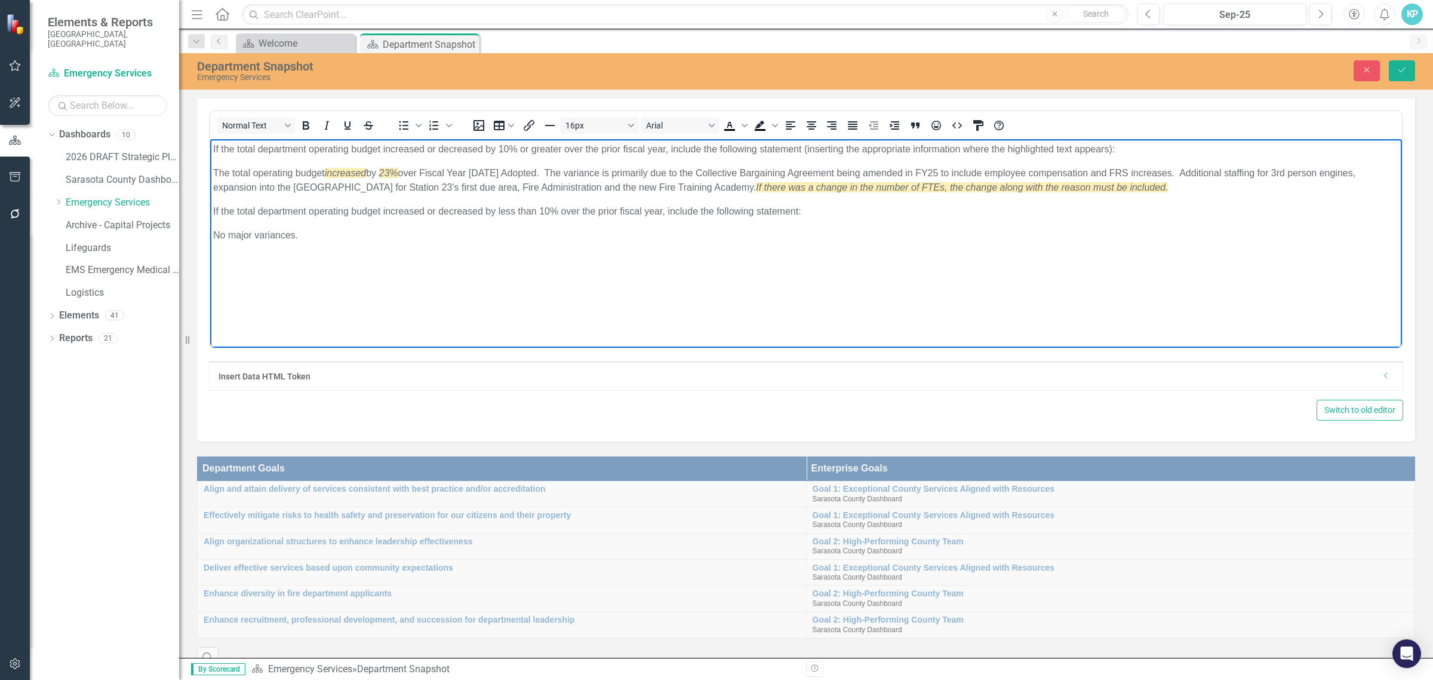
click at [756, 186] on em "If there was a change in the number of FTEs, the change along with the reason m…" at bounding box center [962, 187] width 412 height 10
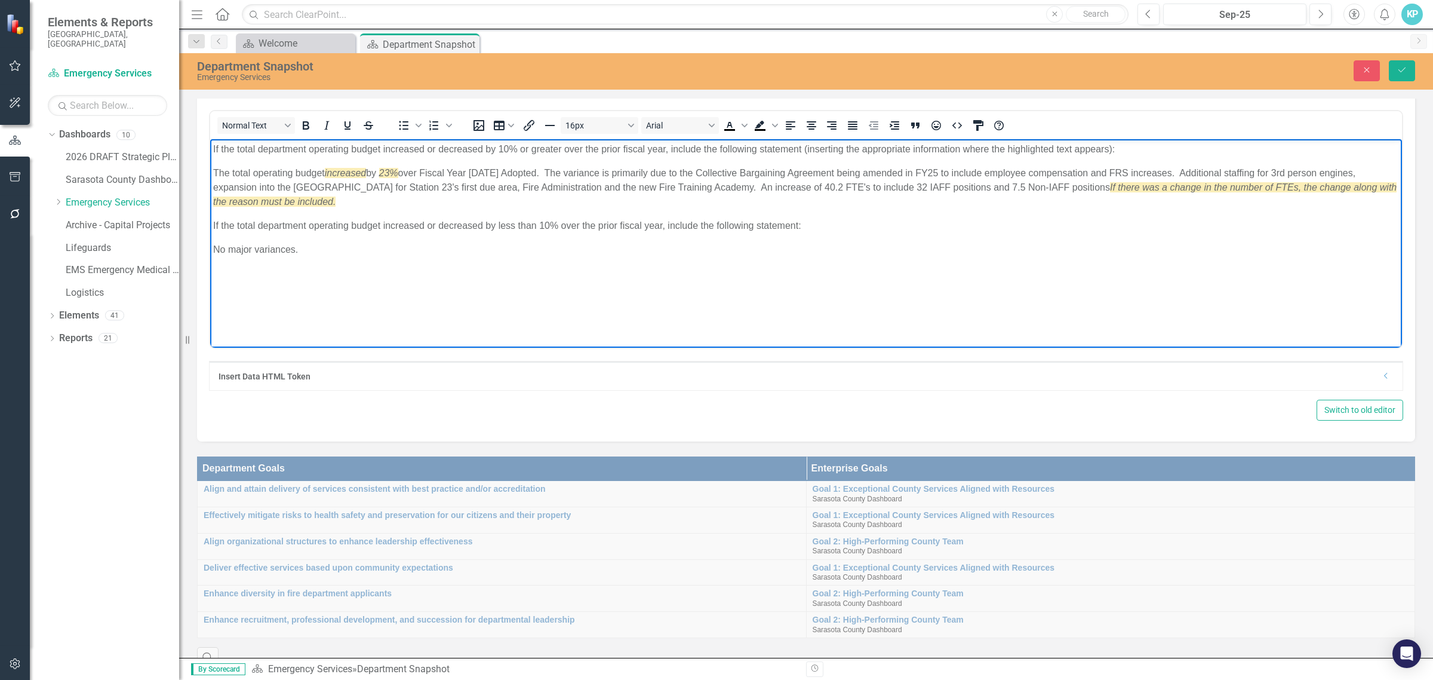
click at [978, 189] on p "The total operating budget increased by 23% over Fiscal Year [DATE] Adopted. Th…" at bounding box center [806, 187] width 1186 height 43
drag, startPoint x: 1100, startPoint y: 185, endPoint x: 1109, endPoint y: 202, distance: 20.0
click at [1109, 202] on p "The total operating budget increased by 23% over Fiscal Year [DATE] Adopted. Th…" at bounding box center [806, 187] width 1186 height 43
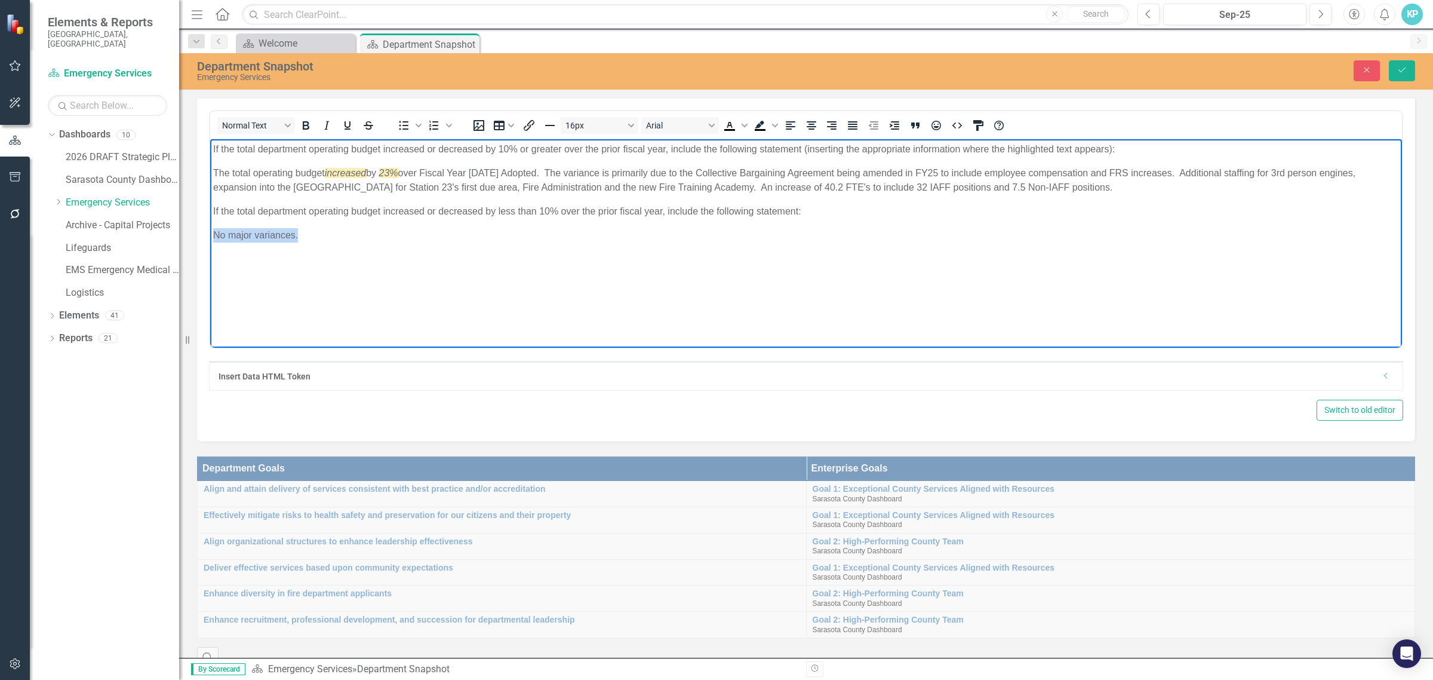
drag, startPoint x: 300, startPoint y: 235, endPoint x: 214, endPoint y: 241, distance: 86.8
click at [214, 241] on p "No major variances." at bounding box center [806, 235] width 1186 height 14
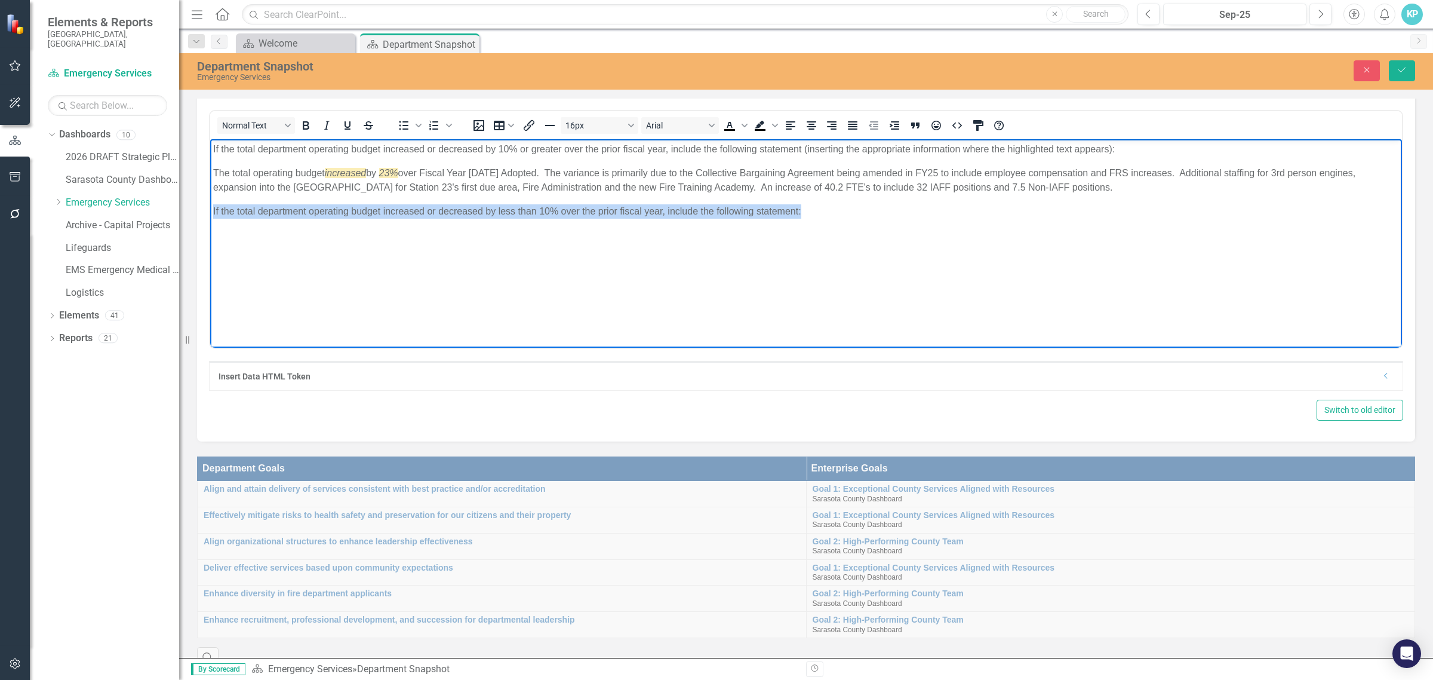
drag, startPoint x: 817, startPoint y: 211, endPoint x: 213, endPoint y: 214, distance: 604.3
click at [213, 214] on p "If the total department operating budget increased or decreased by less than 10…" at bounding box center [806, 211] width 1186 height 14
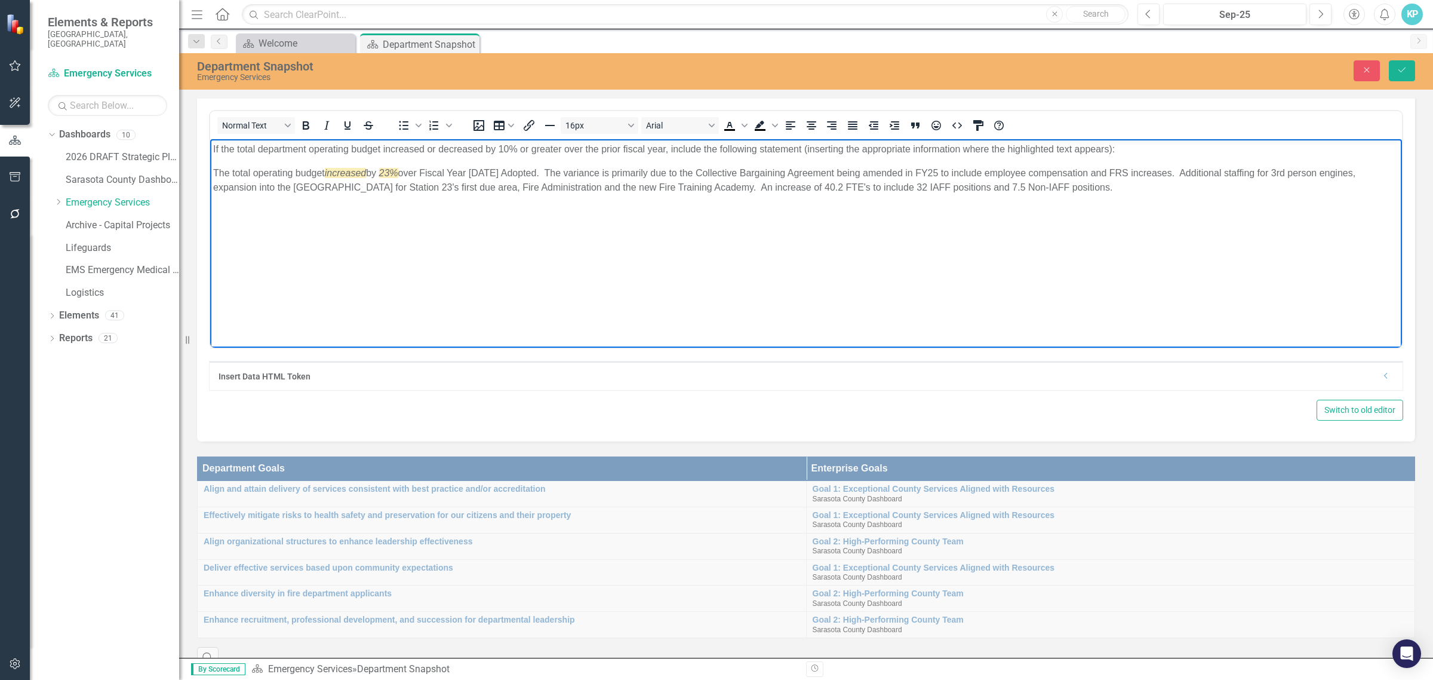
drag, startPoint x: 1113, startPoint y: 187, endPoint x: 206, endPoint y: 151, distance: 907.8
click at [210, 151] on html "If the total department operating budget increased or decreased by 10% or great…" at bounding box center [806, 228] width 1192 height 179
copy body "If the total department operating budget increased or decreased by 10% or great…"
click at [492, 235] on body "If the total department operating budget increased or decreased by 10% or great…" at bounding box center [806, 228] width 1192 height 179
drag, startPoint x: 327, startPoint y: 174, endPoint x: 371, endPoint y: 171, distance: 44.3
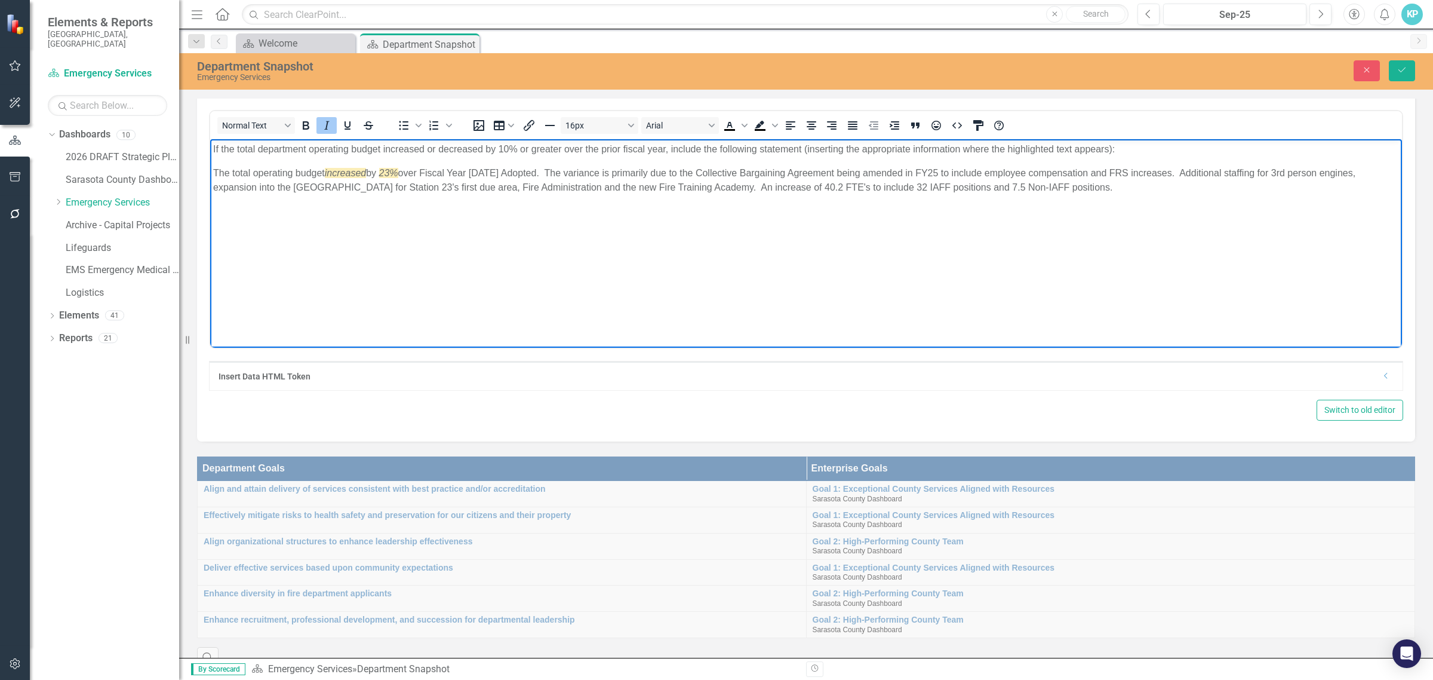
click at [371, 171] on p "The total operating budget increased by 23% over Fiscal Year [DATE] Adopted. Th…" at bounding box center [806, 180] width 1186 height 29
click at [327, 133] on icon "Italic" at bounding box center [326, 125] width 14 height 14
drag, startPoint x: 390, startPoint y: 173, endPoint x: 421, endPoint y: 171, distance: 31.1
click at [421, 171] on p "The total operating budget increased by 23% over Fiscal Year [DATE] Adopted. Th…" at bounding box center [806, 180] width 1186 height 29
click at [325, 133] on icon "Italic" at bounding box center [326, 125] width 14 height 14
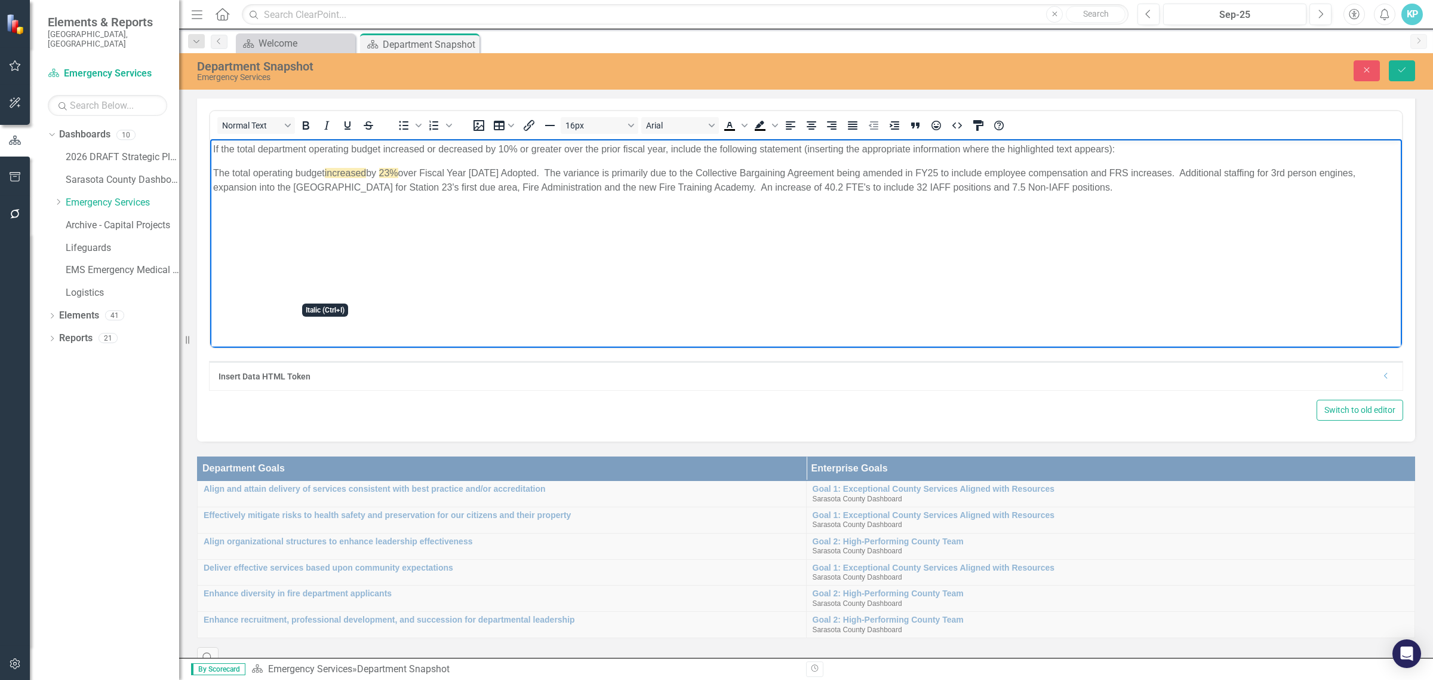
click at [381, 217] on p "Rich Text Area. Press ALT-0 for help." at bounding box center [806, 211] width 1186 height 14
click at [324, 173] on p "The total operating budget increased by 23% over Fiscal Year [DATE] Adopted. Th…" at bounding box center [806, 180] width 1186 height 29
click at [379, 171] on p "The total operating budget increased by 23% over Fiscal Year [DATE] Adopted. Th…" at bounding box center [806, 180] width 1186 height 29
click at [573, 228] on body "If the total department operating budget increased or decreased by 10% or great…" at bounding box center [806, 228] width 1192 height 179
click at [561, 217] on p "Rich Text Area. Press ALT-0 for help." at bounding box center [806, 211] width 1186 height 14
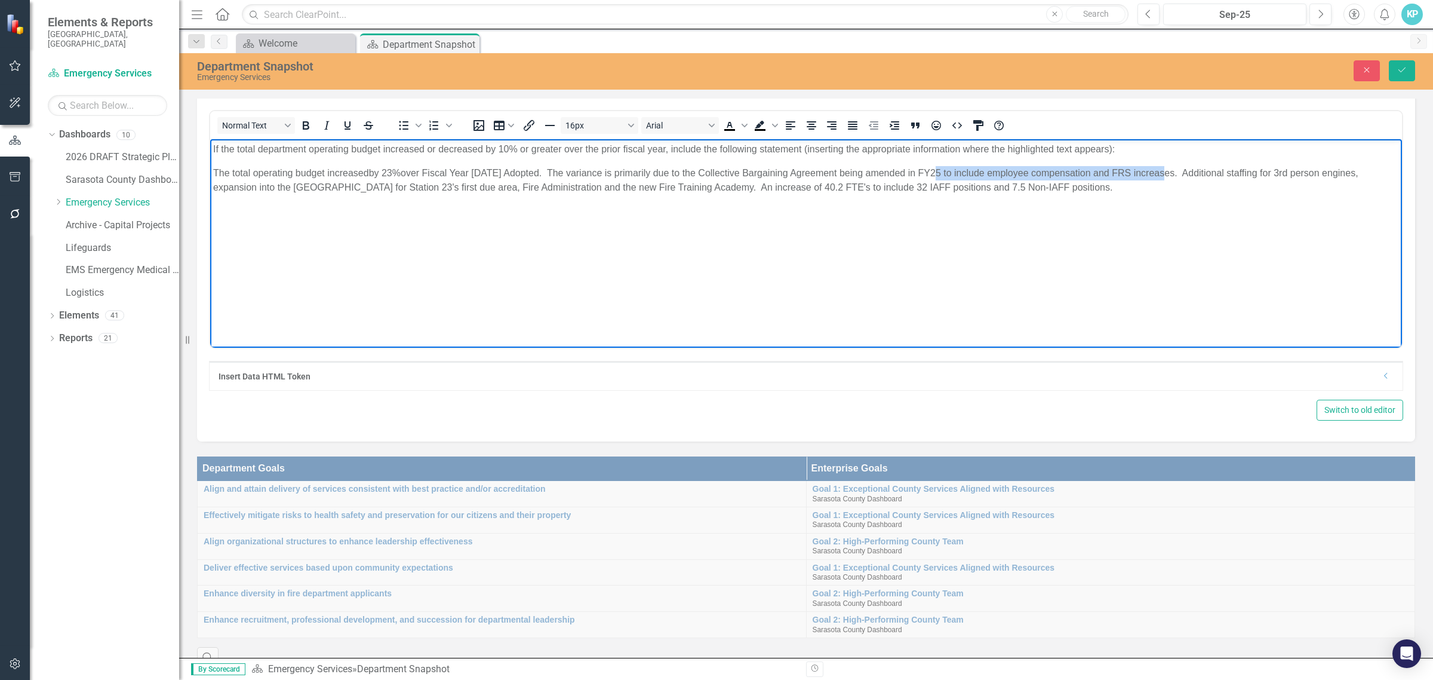
drag, startPoint x: 940, startPoint y: 174, endPoint x: 1170, endPoint y: 169, distance: 229.9
click at [1170, 169] on p "The total operating budget increased by 23% over Fiscal Year [DATE] Adopted. Th…" at bounding box center [806, 180] width 1186 height 29
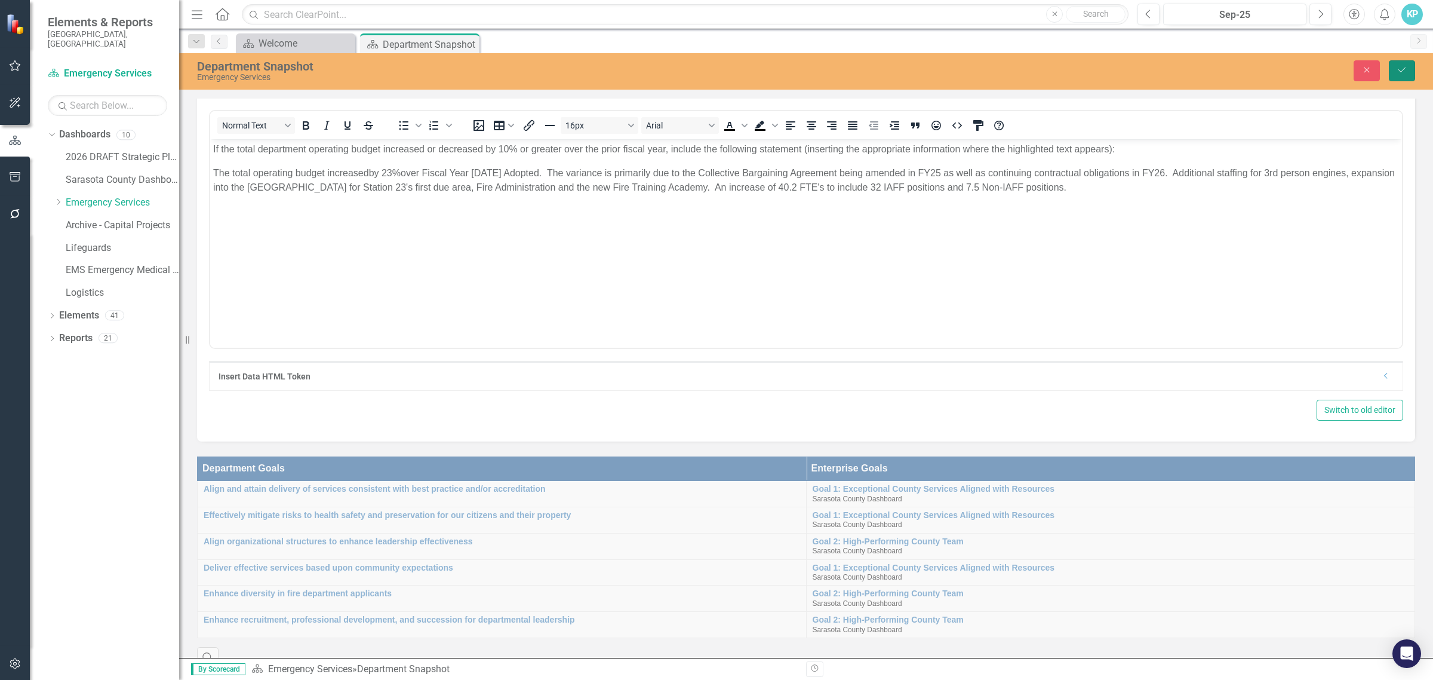
click at [1393, 70] on button "Save" at bounding box center [1402, 70] width 26 height 21
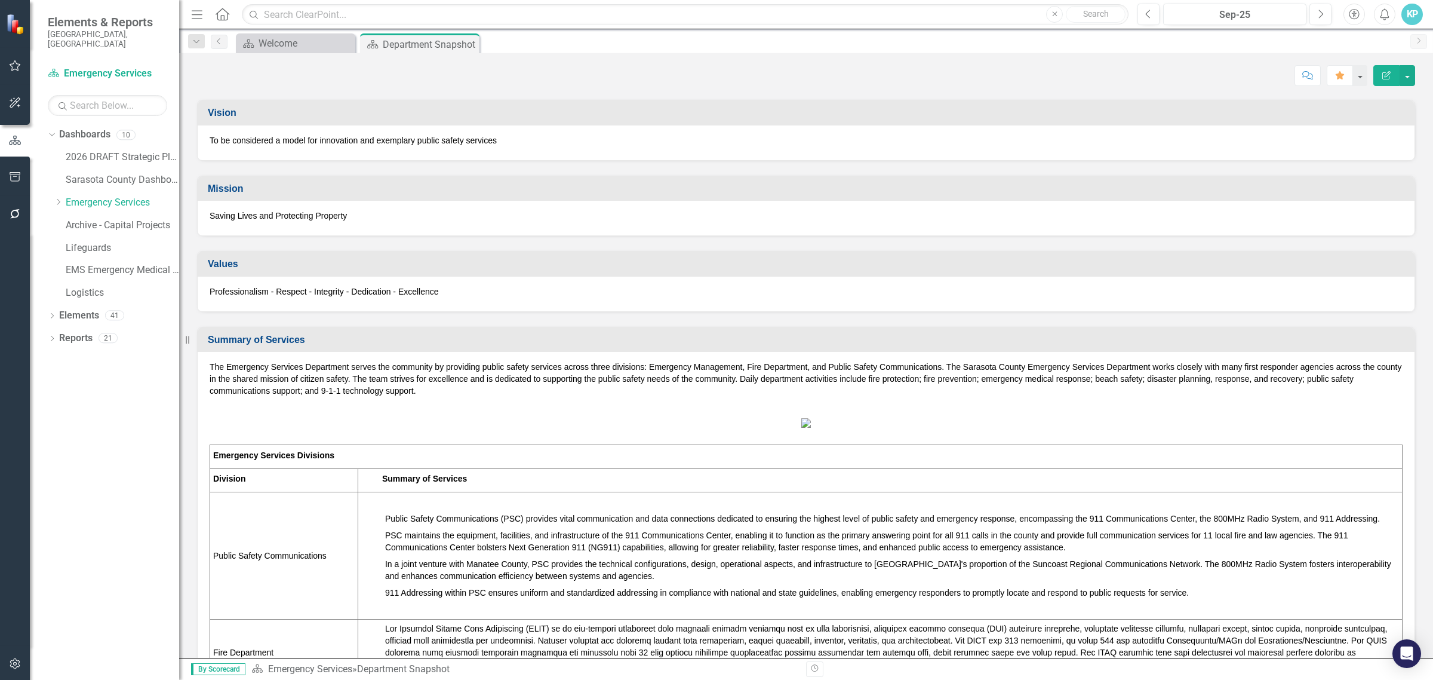
scroll to position [0, 0]
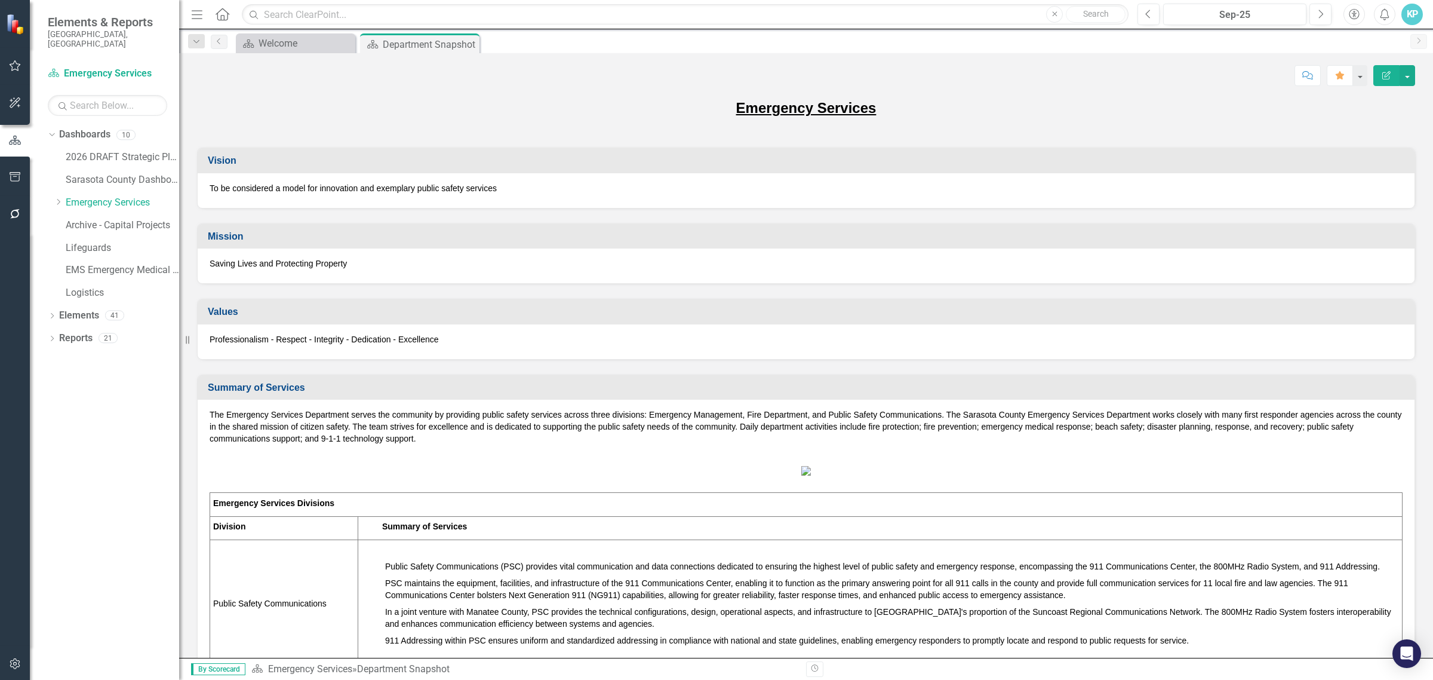
click at [1415, 16] on div "KP" at bounding box center [1411, 14] width 21 height 21
click at [1374, 151] on link "Logout Log Out" at bounding box center [1375, 151] width 94 height 22
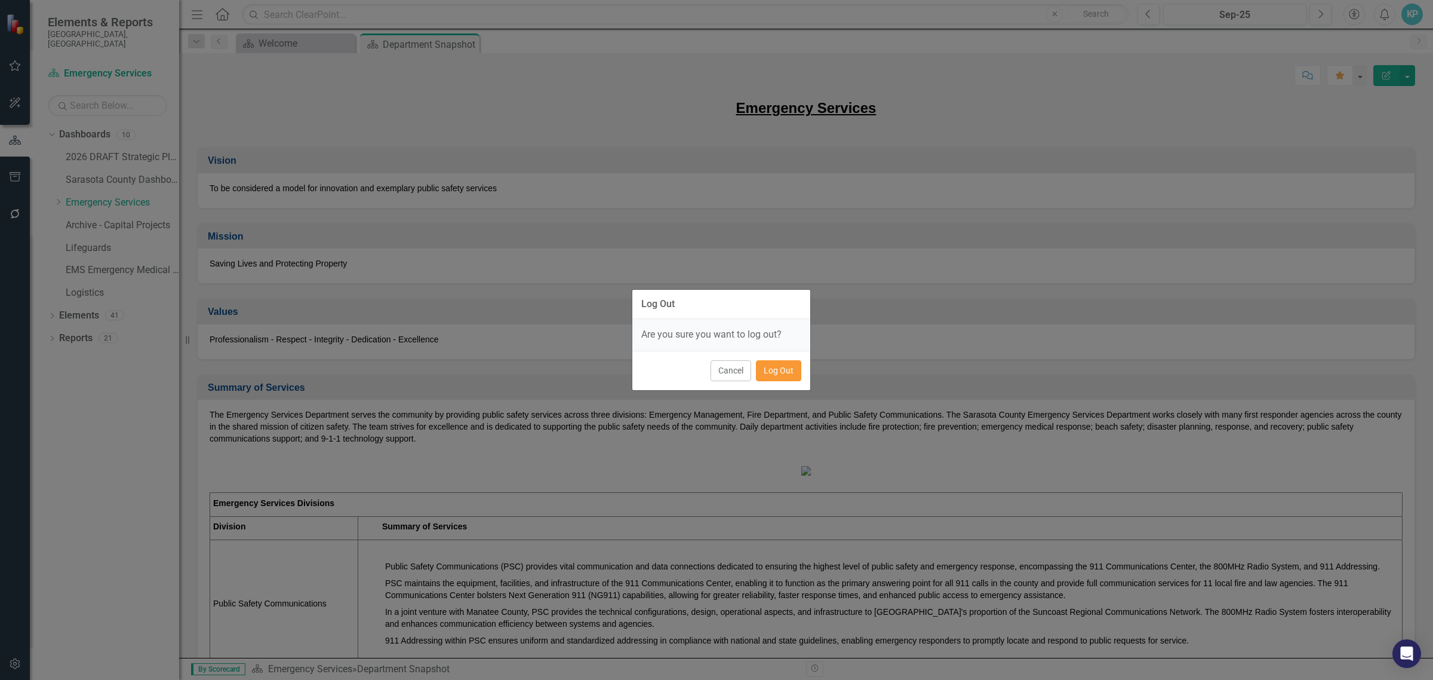
click at [784, 368] on button "Log Out" at bounding box center [778, 370] width 45 height 21
